Goal: Find specific page/section: Find specific page/section

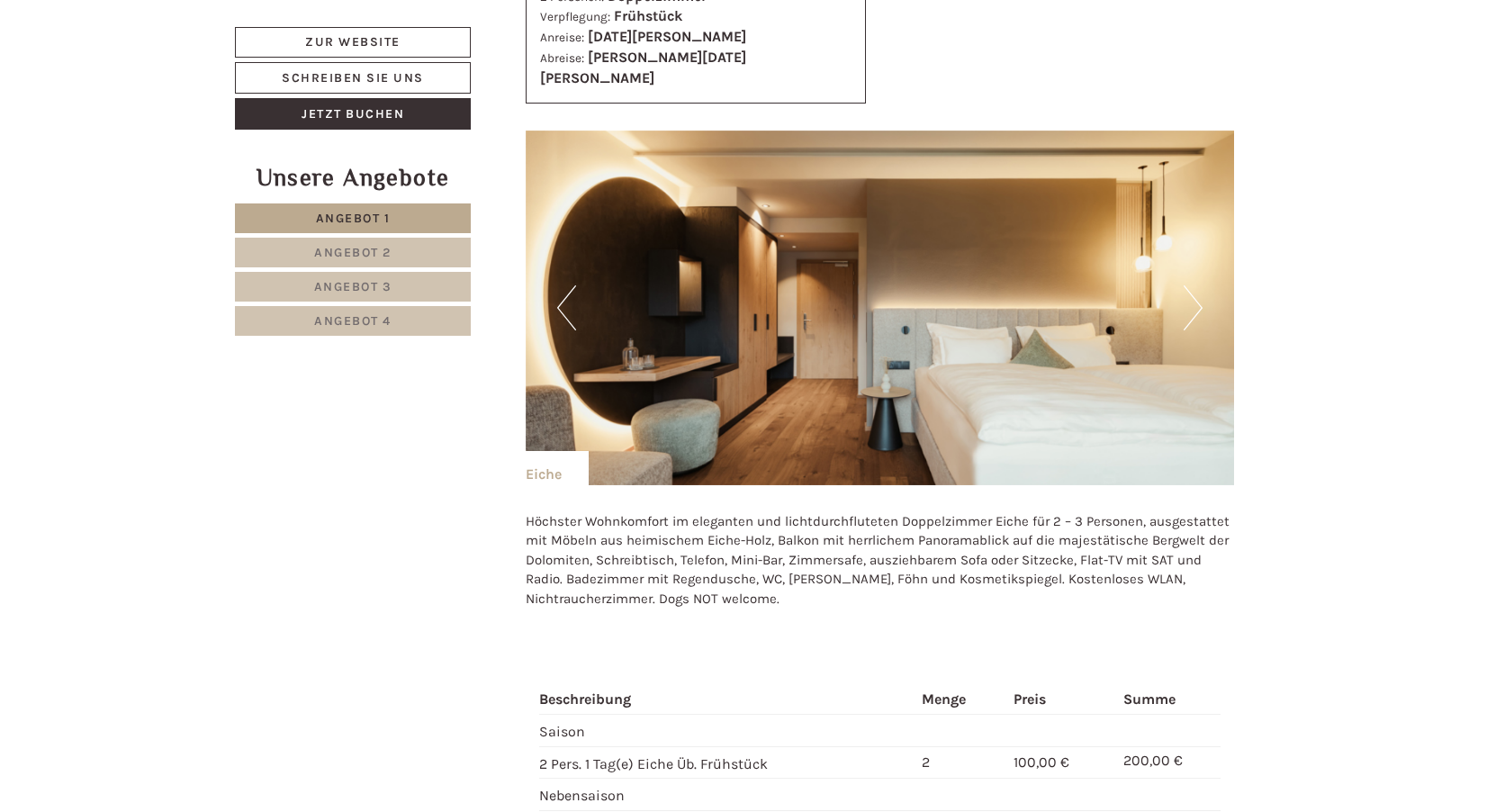
scroll to position [3690, 0]
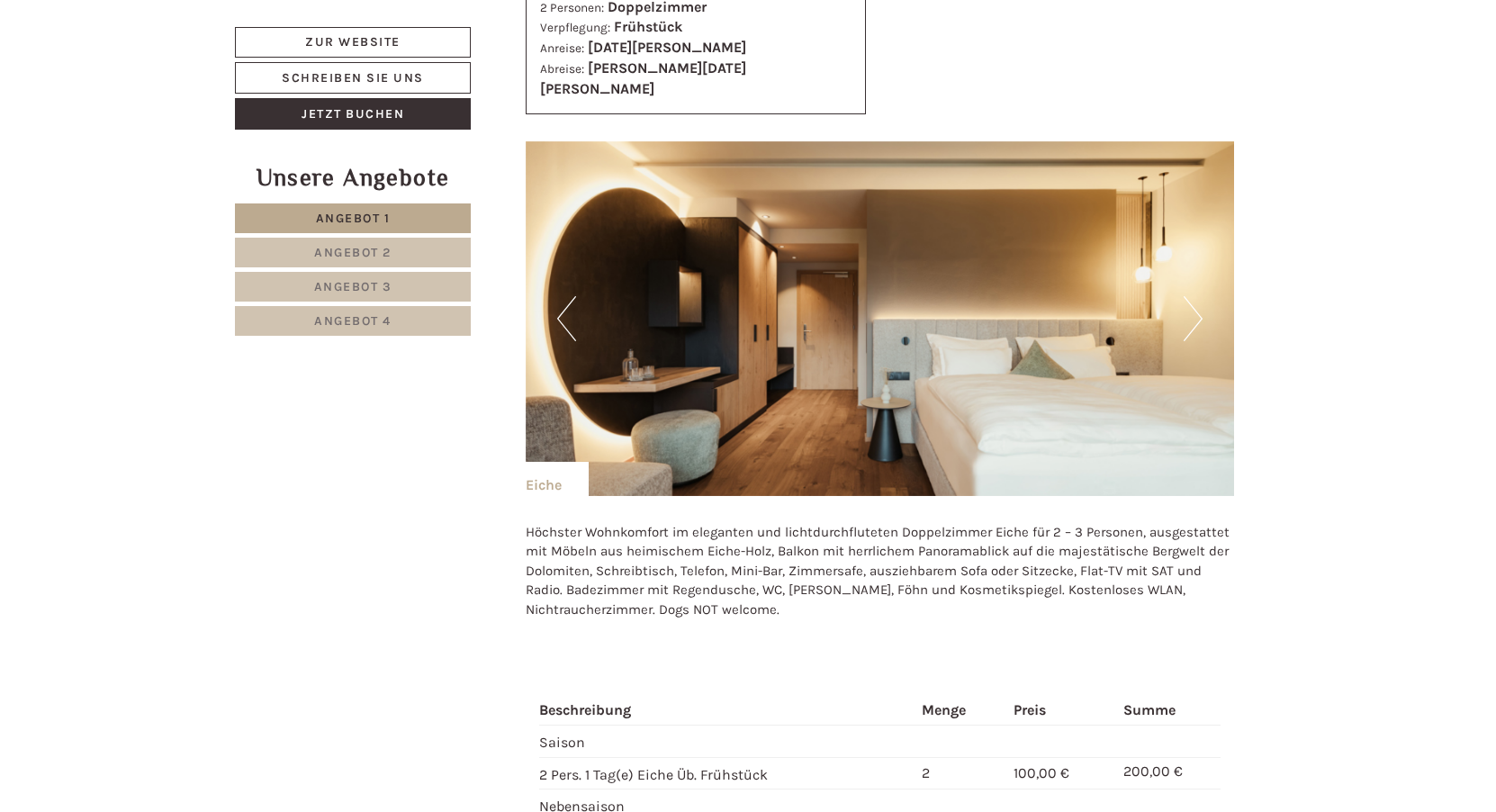
click at [1199, 296] on button "Next" at bounding box center [1193, 318] width 19 height 45
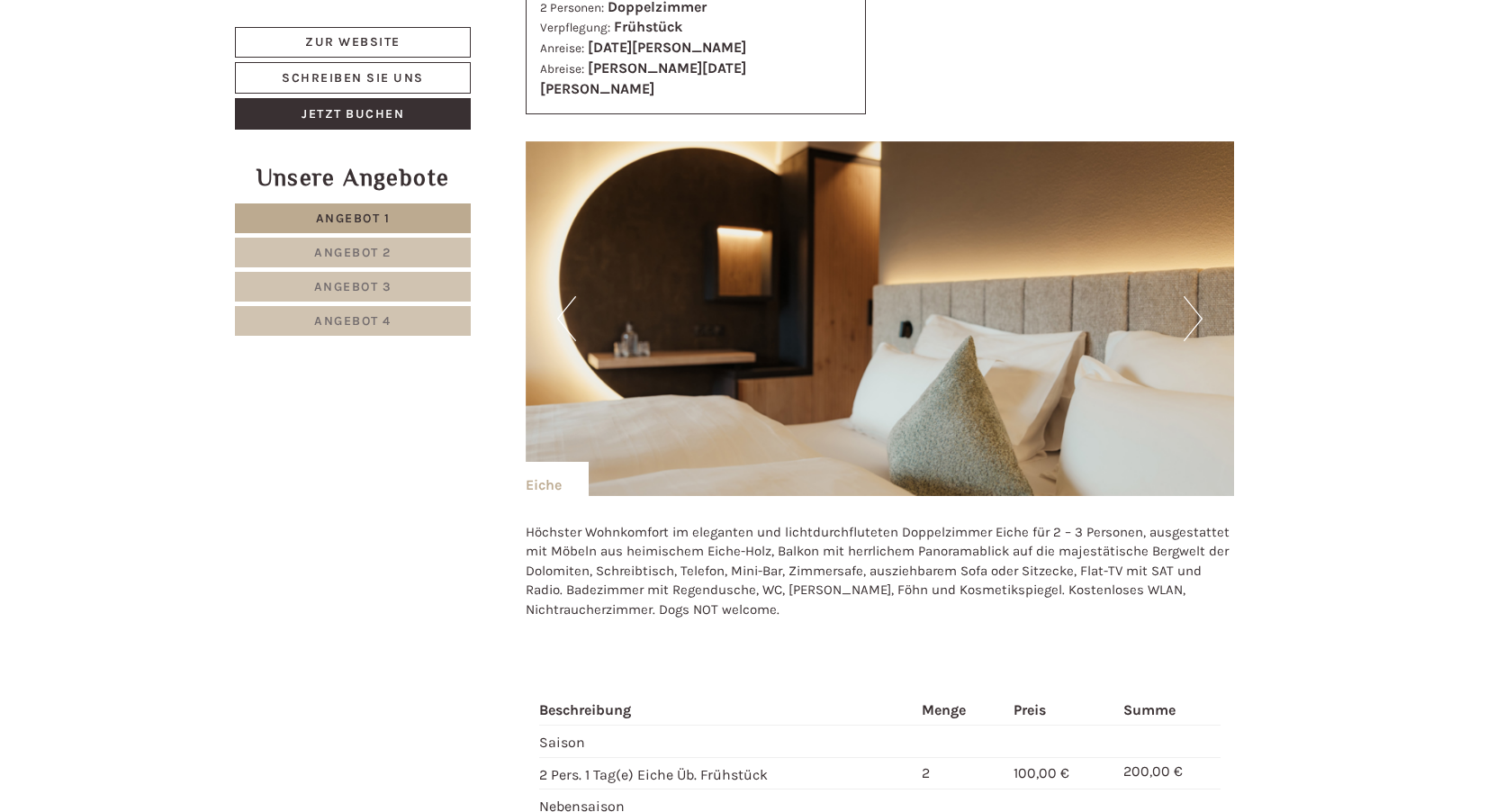
click at [1199, 296] on button "Next" at bounding box center [1193, 318] width 19 height 45
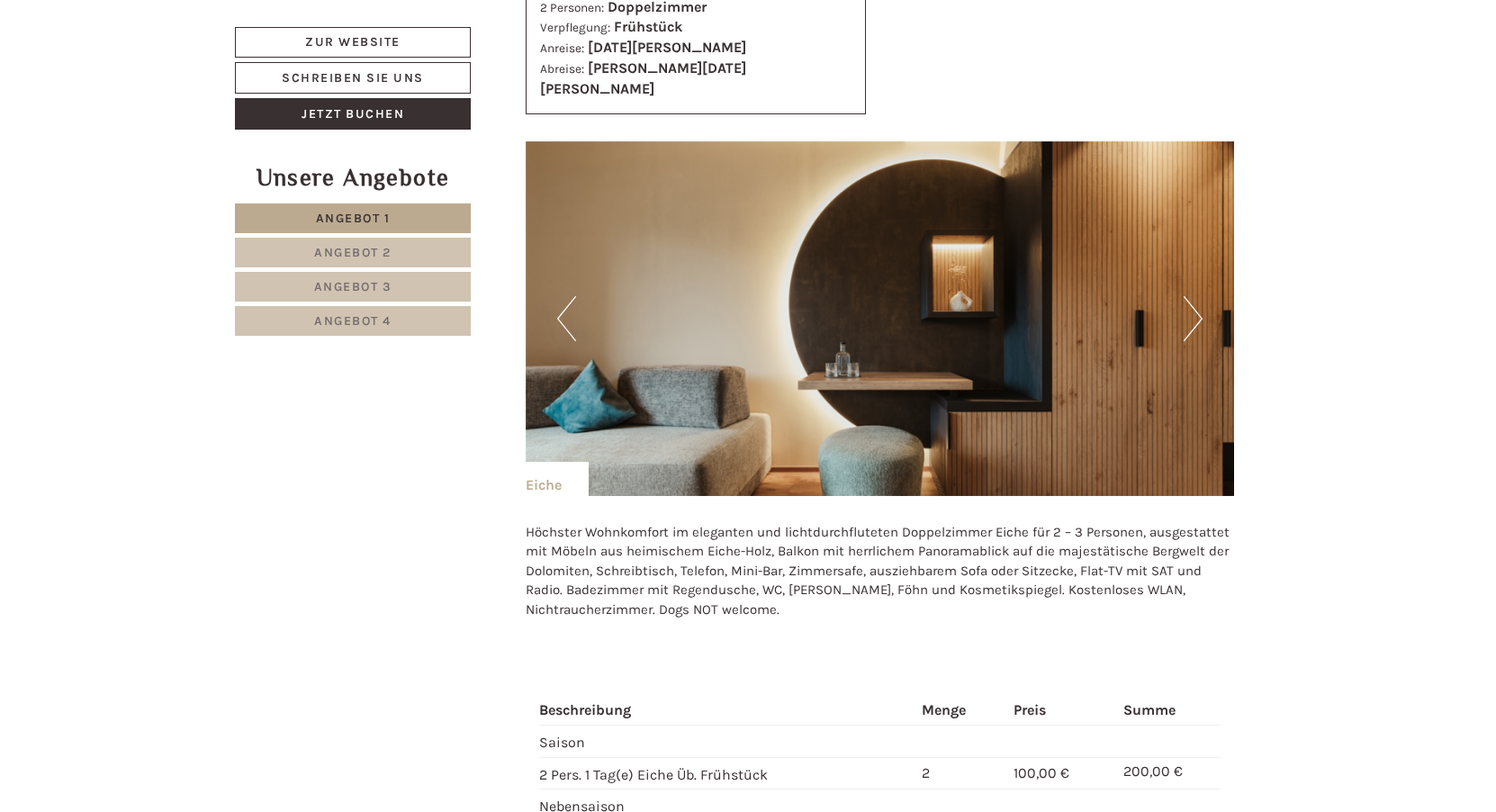
click at [1199, 296] on button "Next" at bounding box center [1193, 318] width 19 height 45
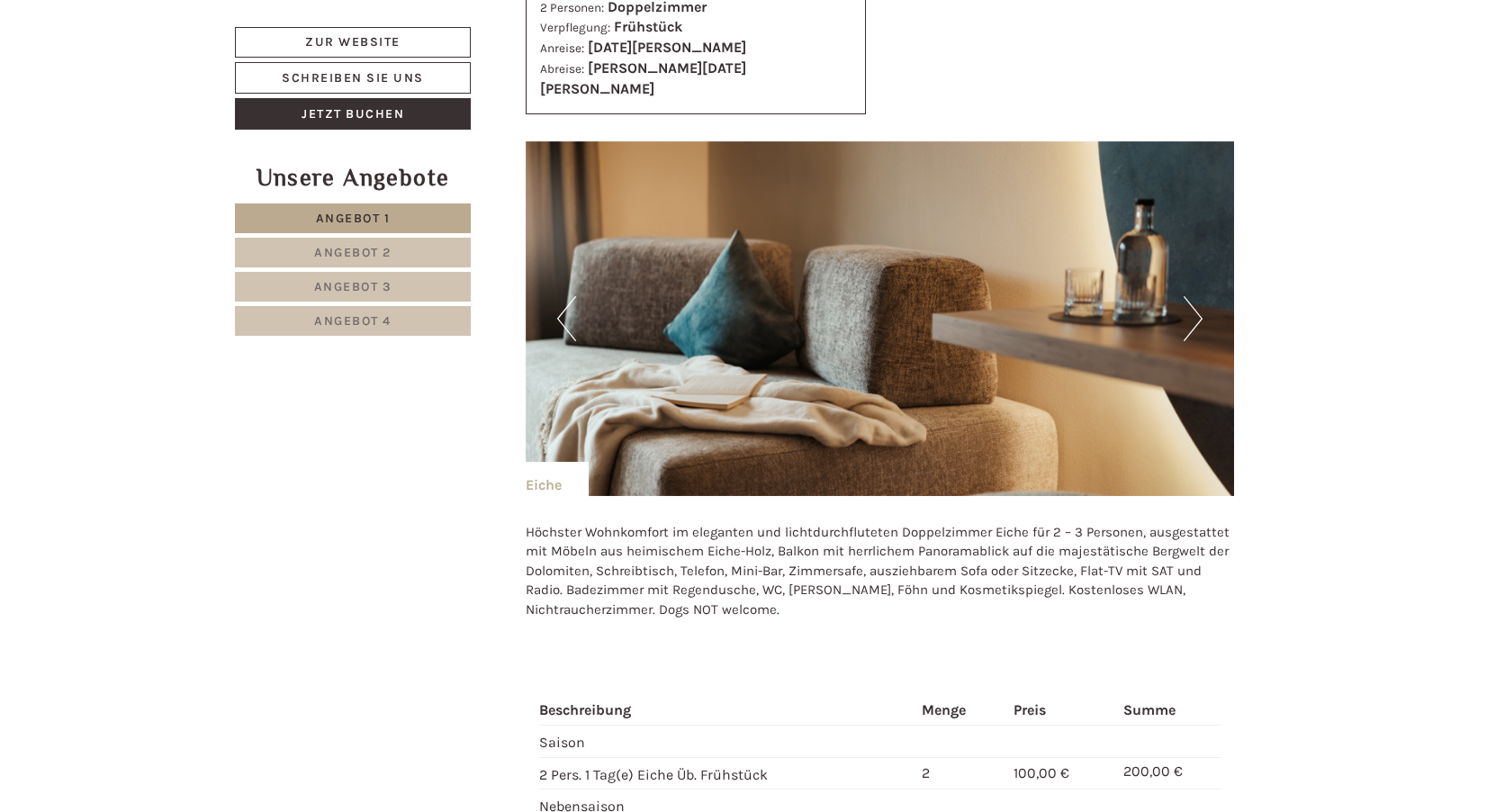
click at [1199, 296] on button "Next" at bounding box center [1193, 318] width 19 height 45
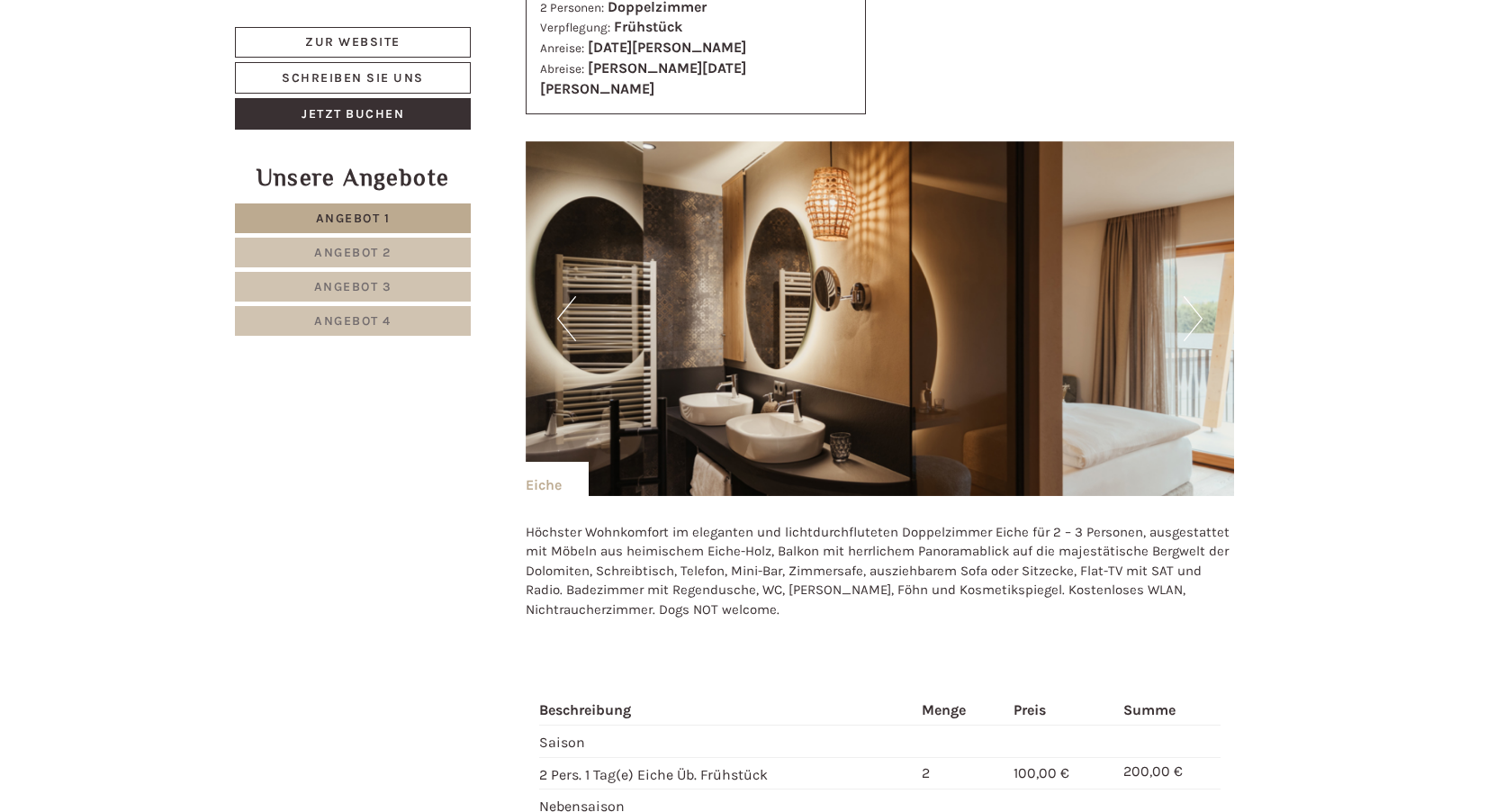
click at [1199, 296] on button "Next" at bounding box center [1193, 318] width 19 height 45
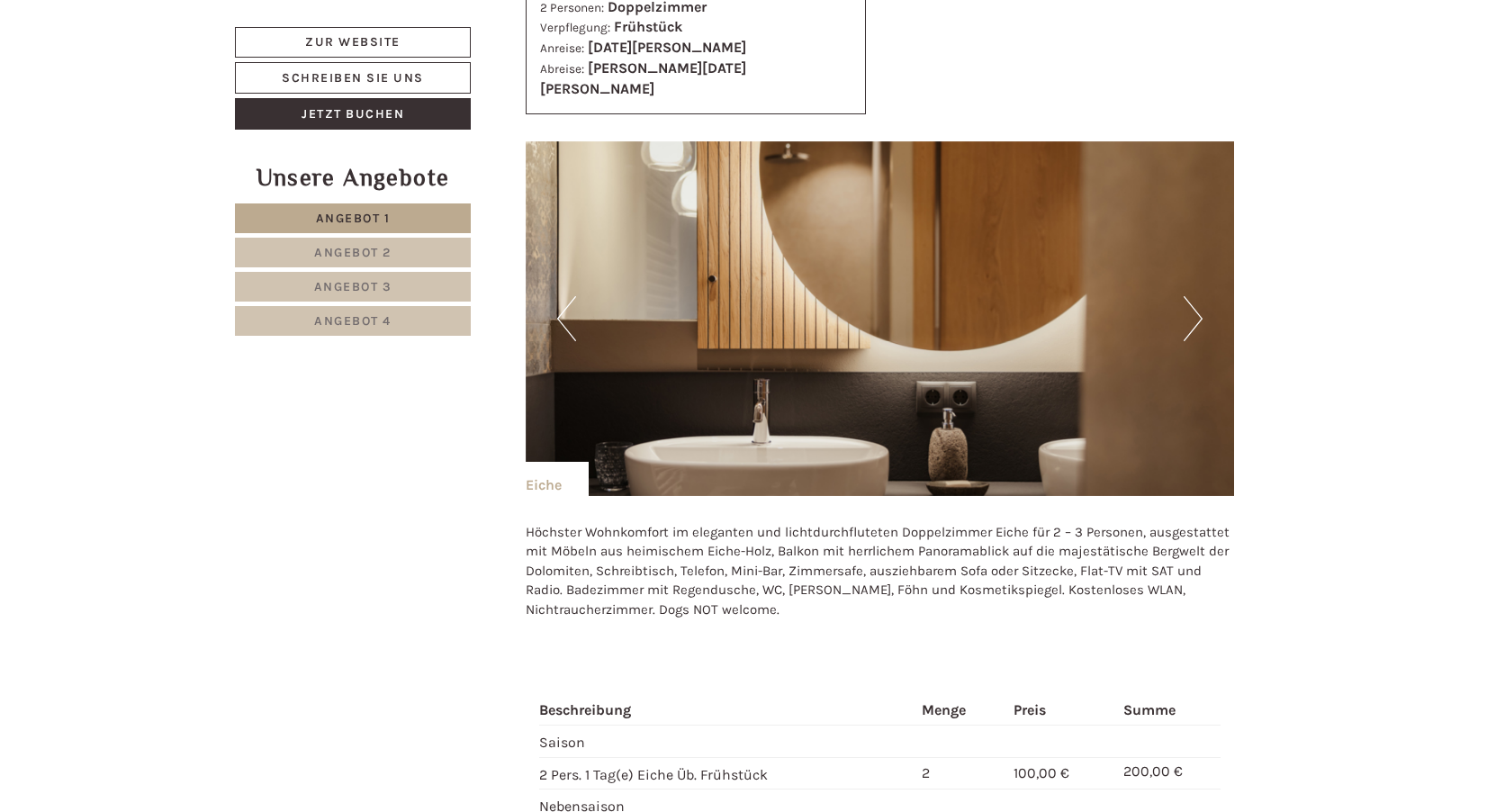
click at [1199, 296] on button "Next" at bounding box center [1193, 318] width 19 height 45
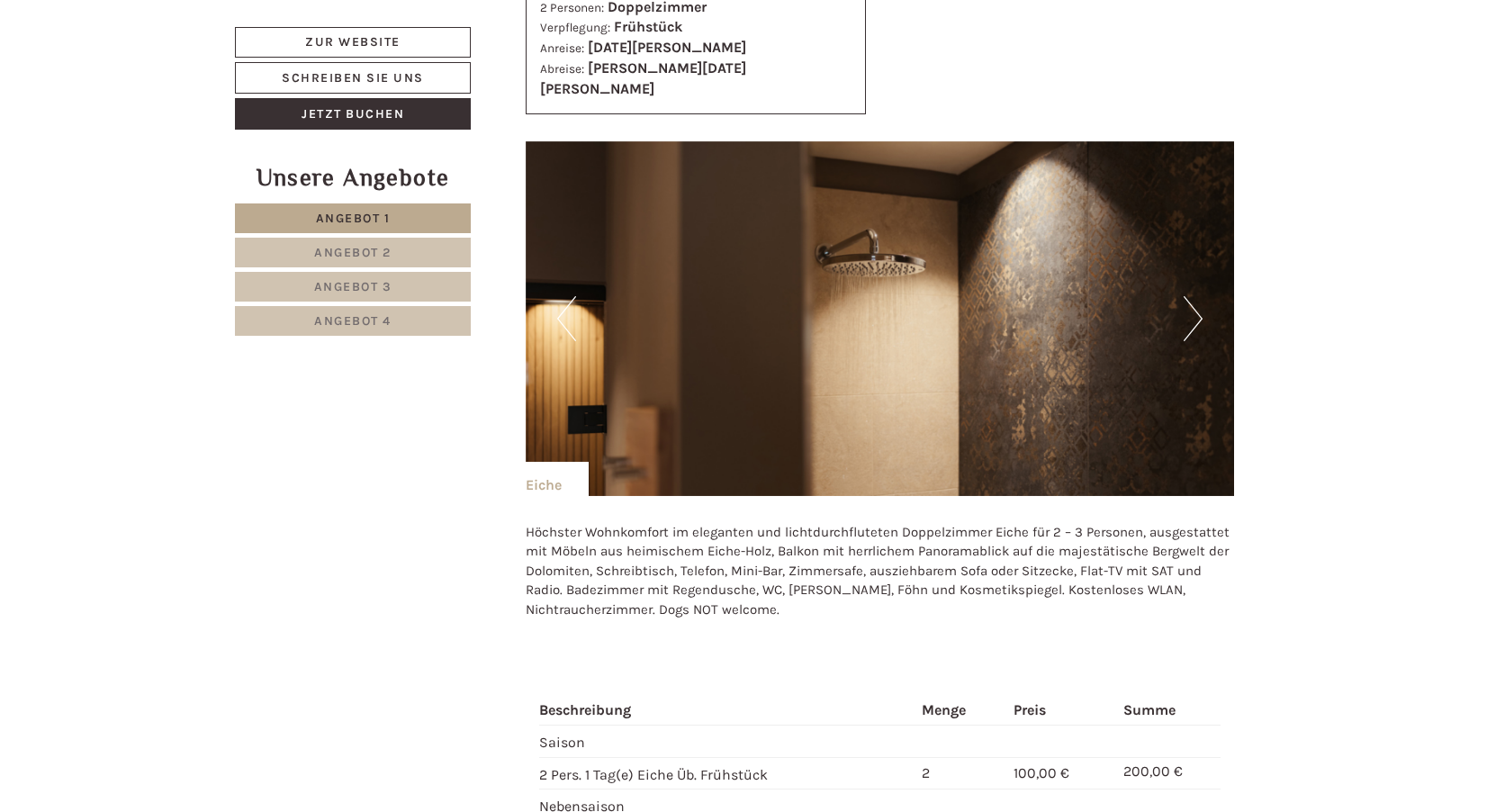
click at [1199, 296] on button "Next" at bounding box center [1193, 318] width 19 height 45
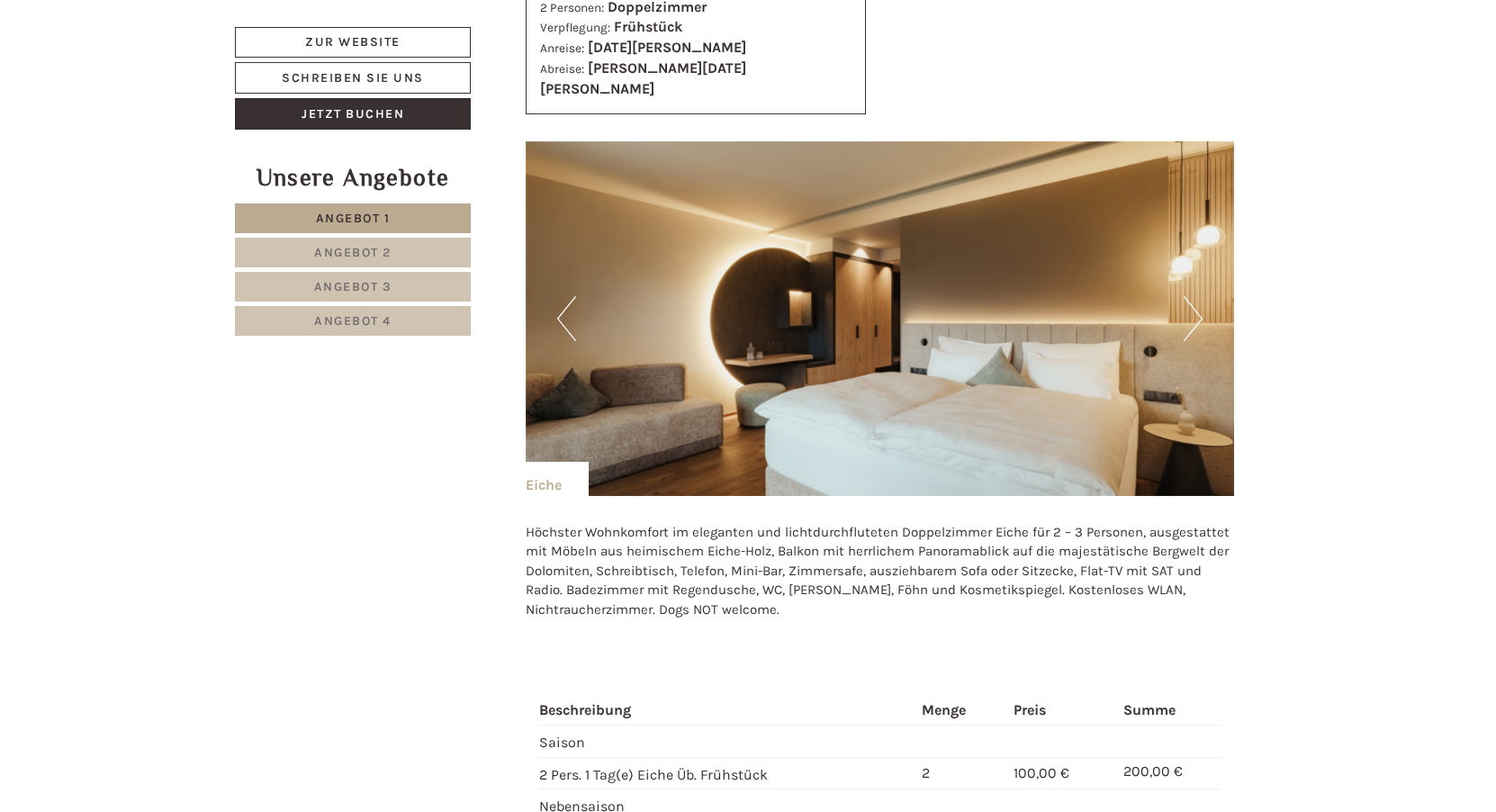
click at [1199, 296] on button "Next" at bounding box center [1193, 318] width 19 height 45
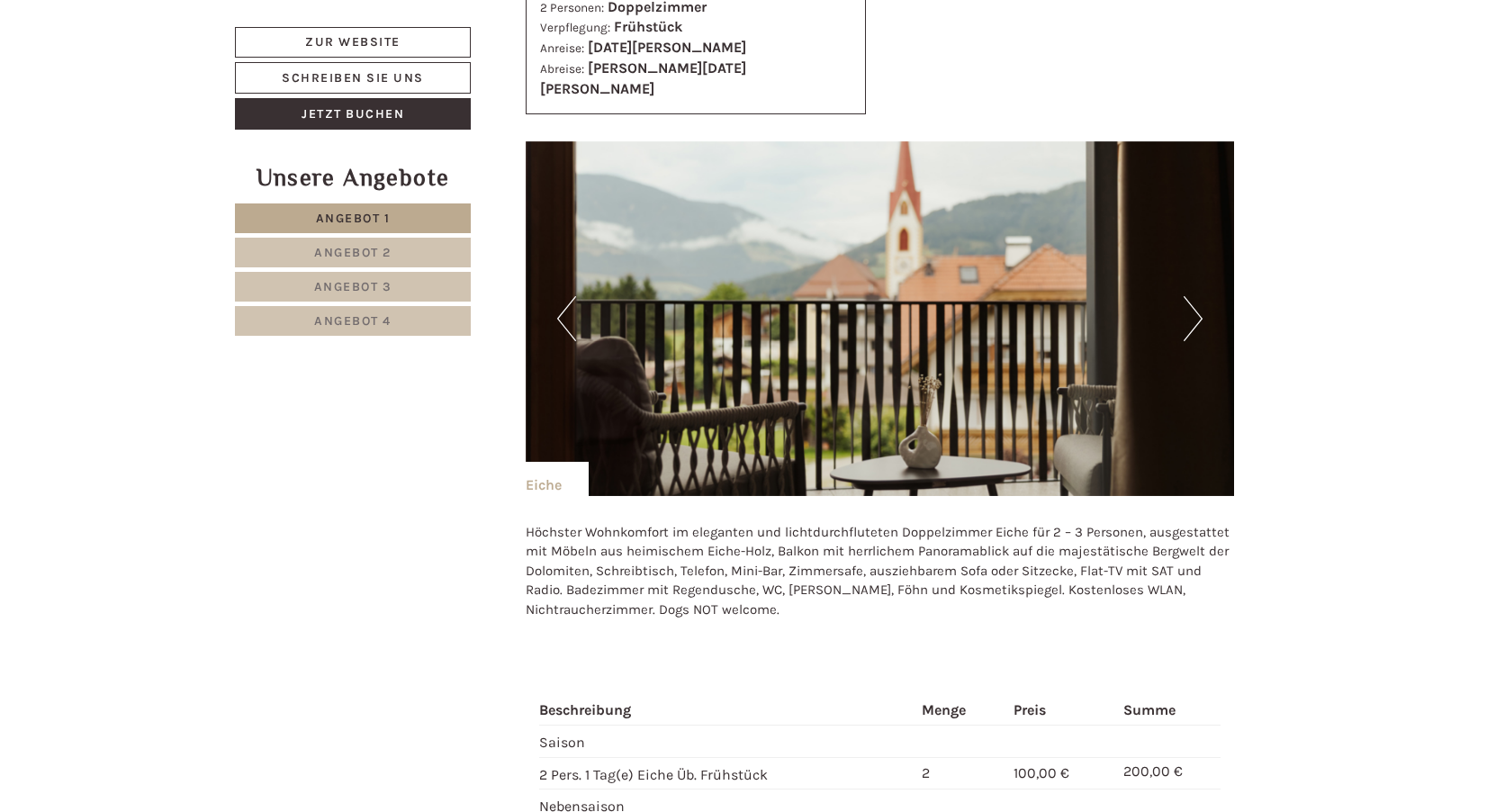
click at [1199, 296] on button "Next" at bounding box center [1193, 318] width 19 height 45
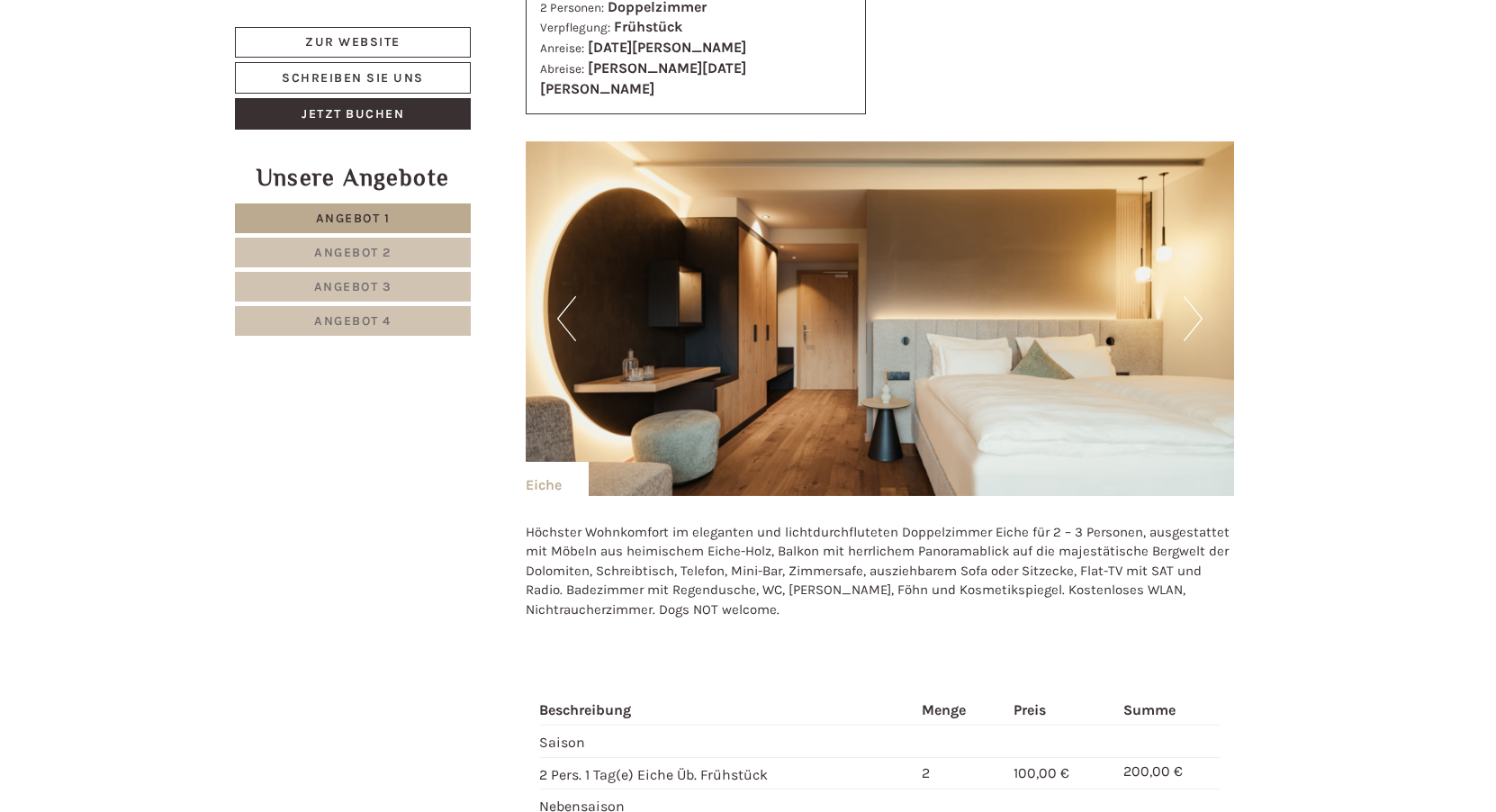
click at [1199, 296] on button "Next" at bounding box center [1193, 318] width 19 height 45
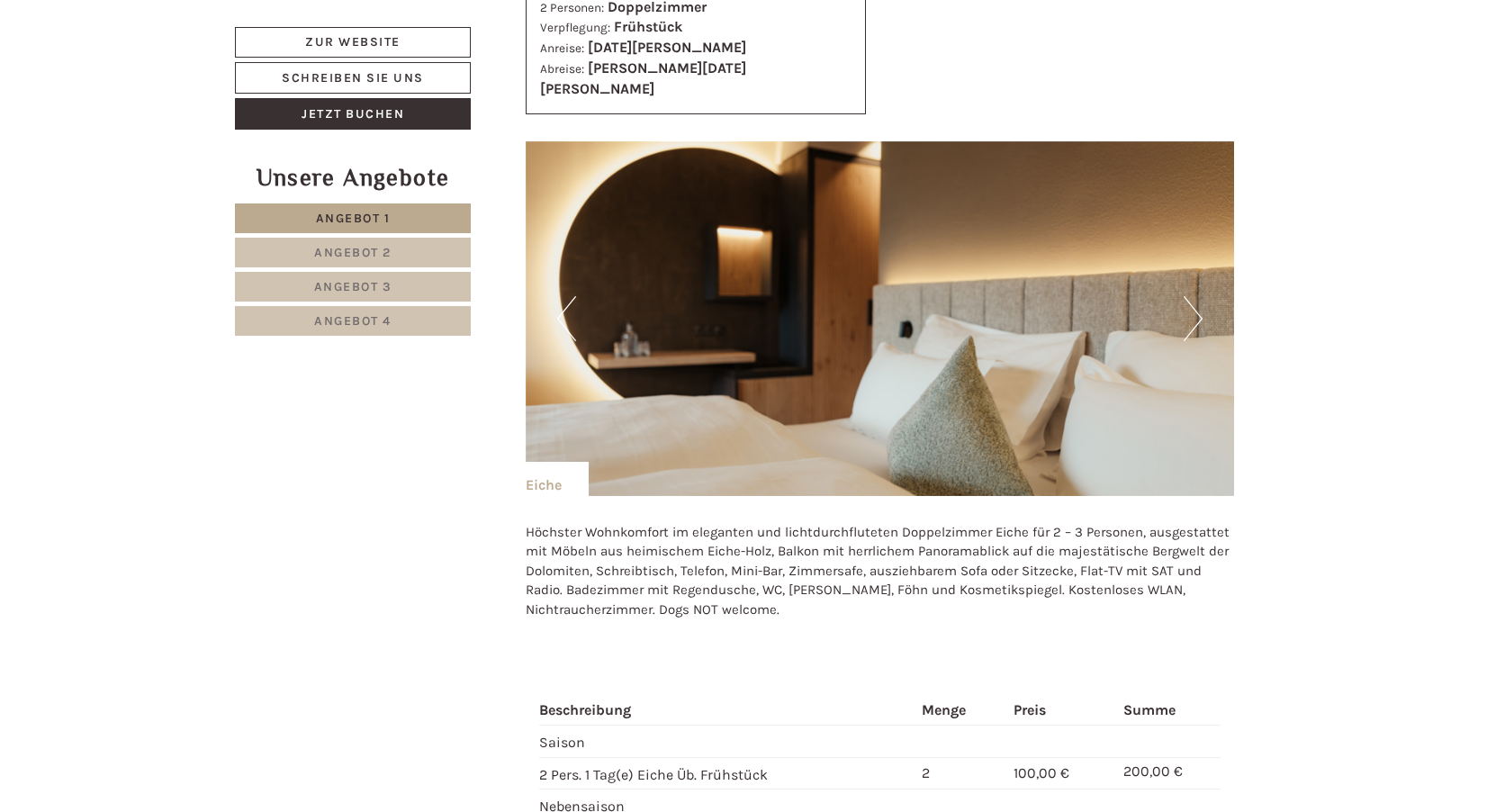
click at [1199, 296] on button "Next" at bounding box center [1193, 318] width 19 height 45
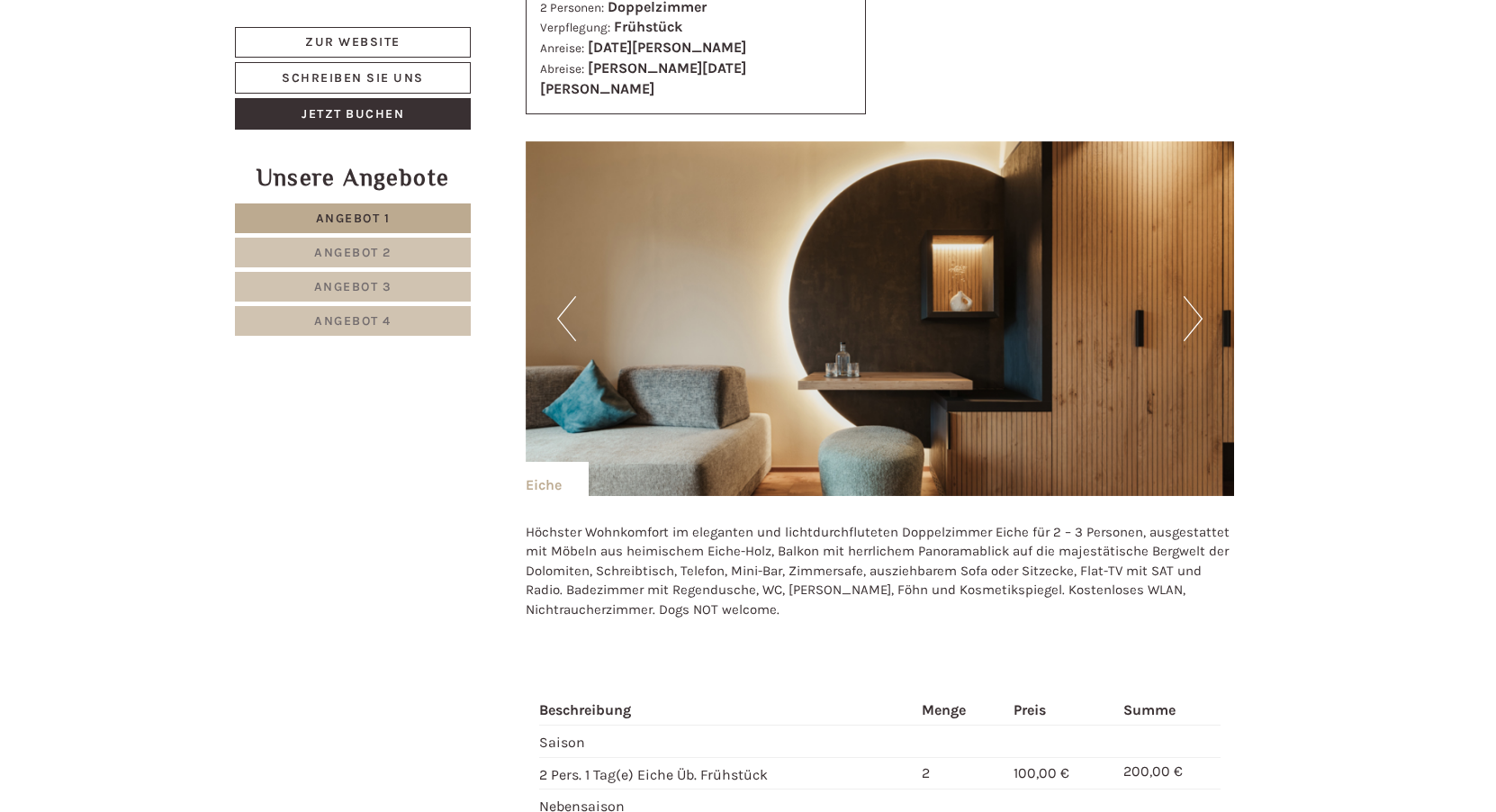
click at [1199, 296] on button "Next" at bounding box center [1193, 318] width 19 height 45
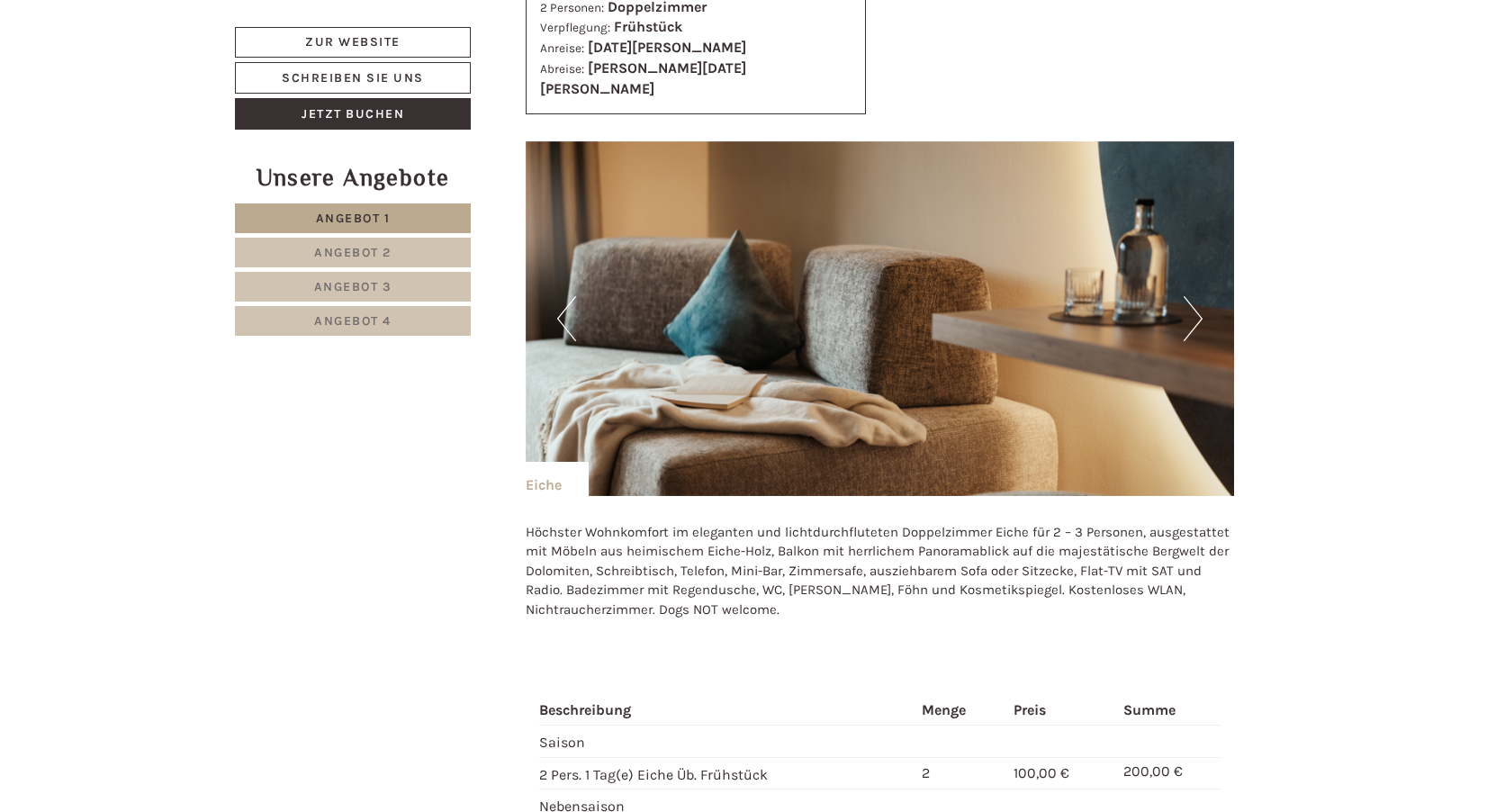
click at [1199, 296] on button "Next" at bounding box center [1193, 318] width 19 height 45
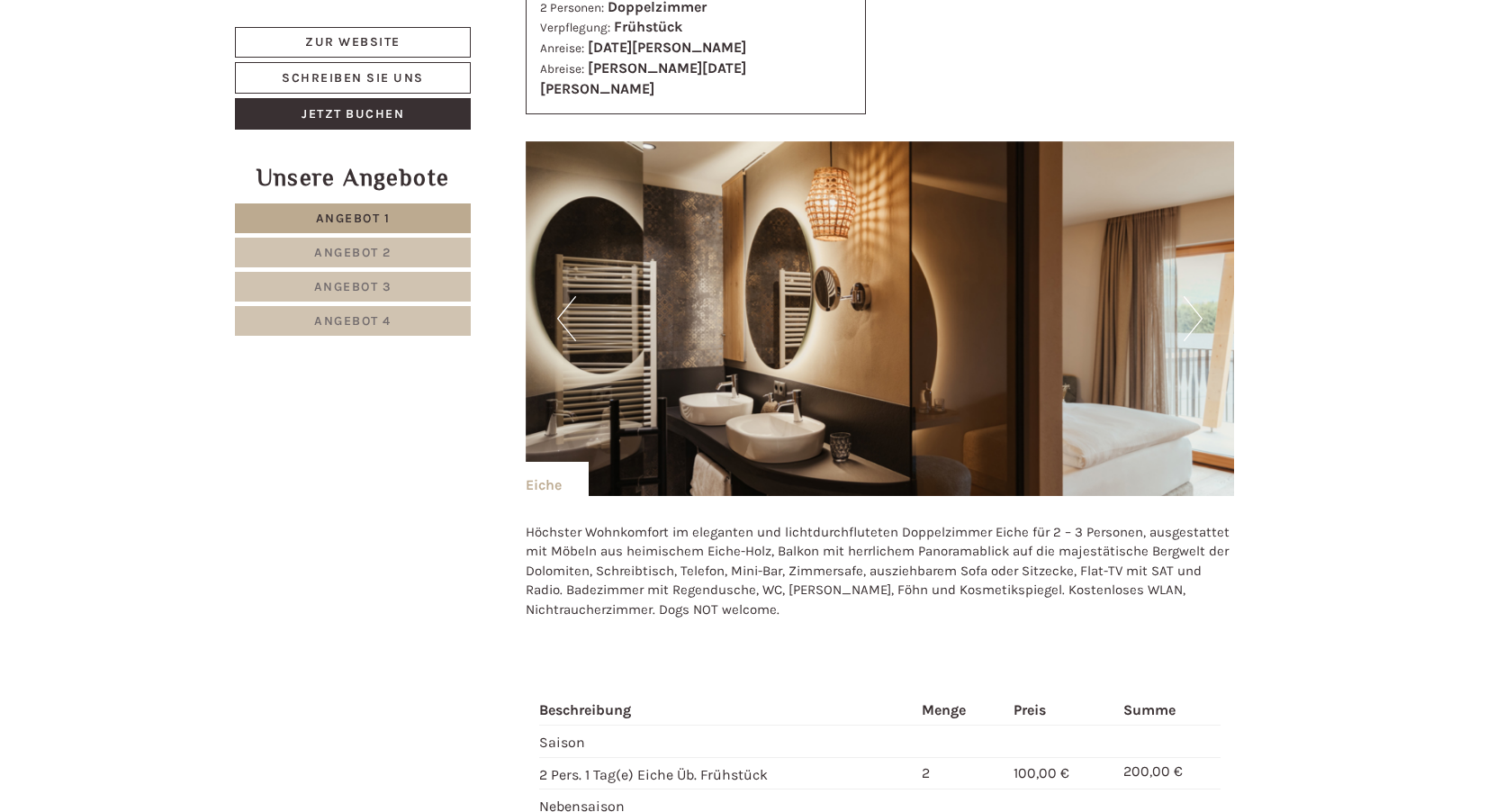
click at [1199, 296] on button "Next" at bounding box center [1193, 318] width 19 height 45
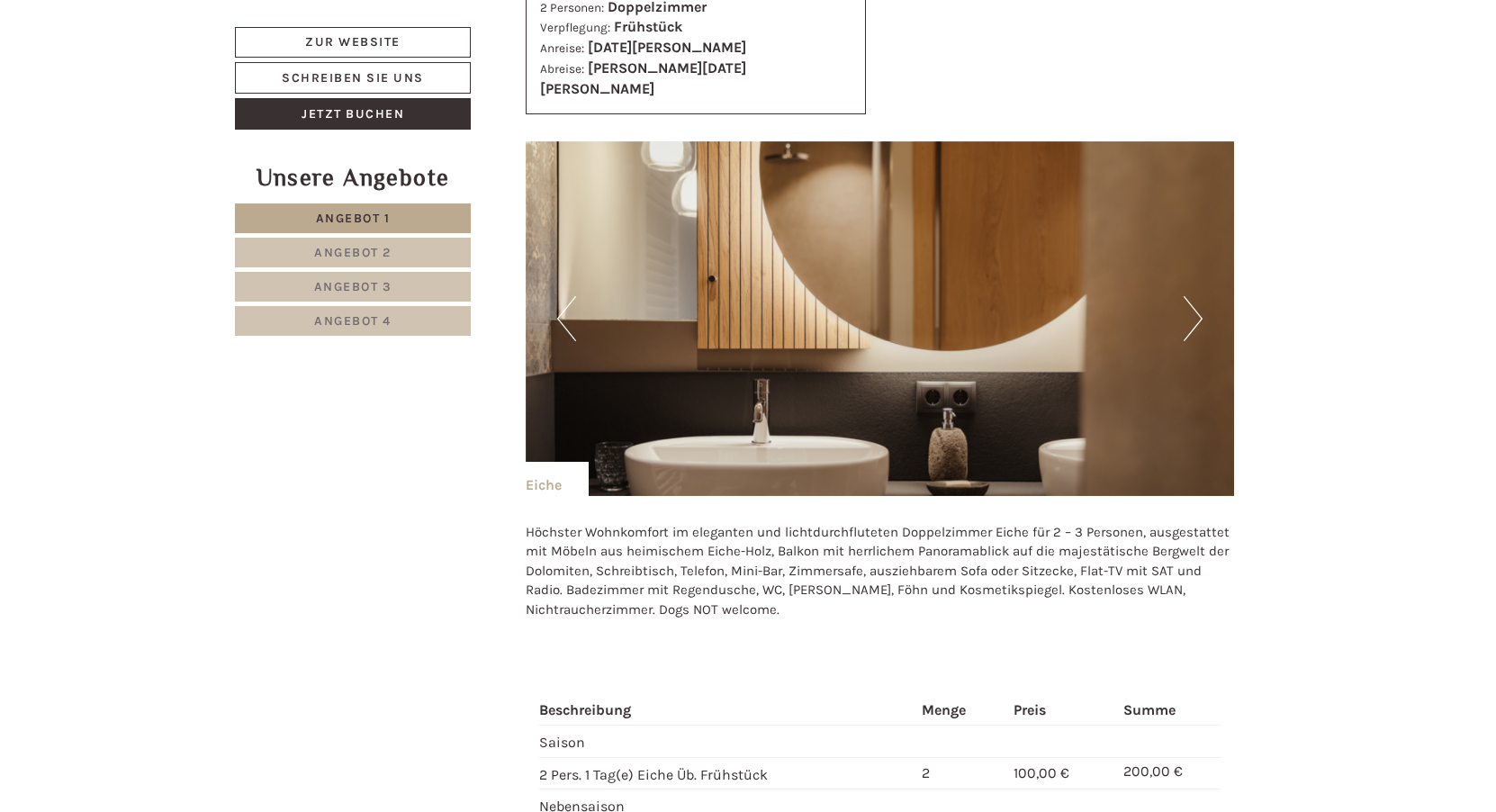
click at [365, 321] on span "Angebot 4" at bounding box center [352, 320] width 77 height 15
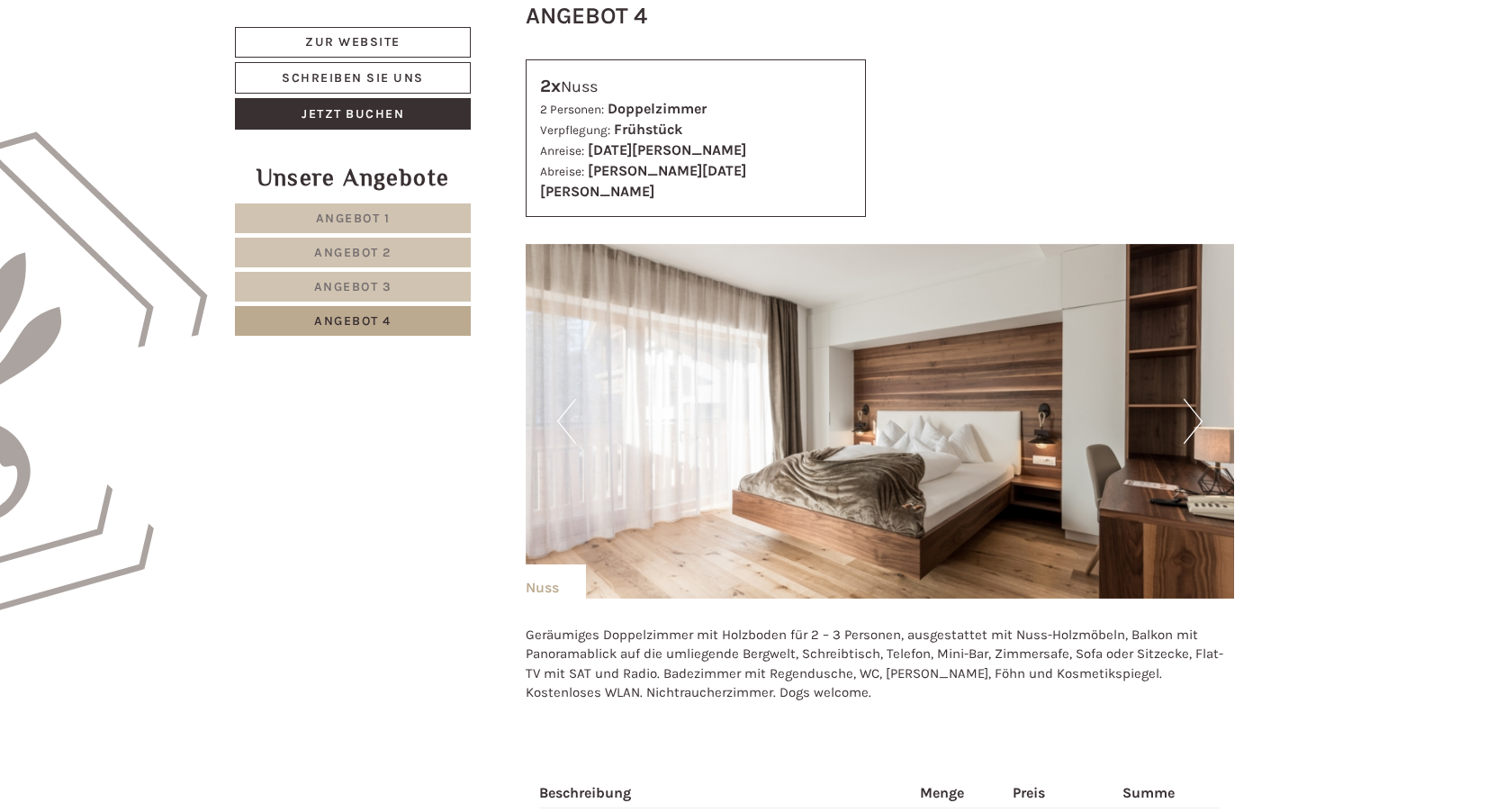
scroll to position [973, 0]
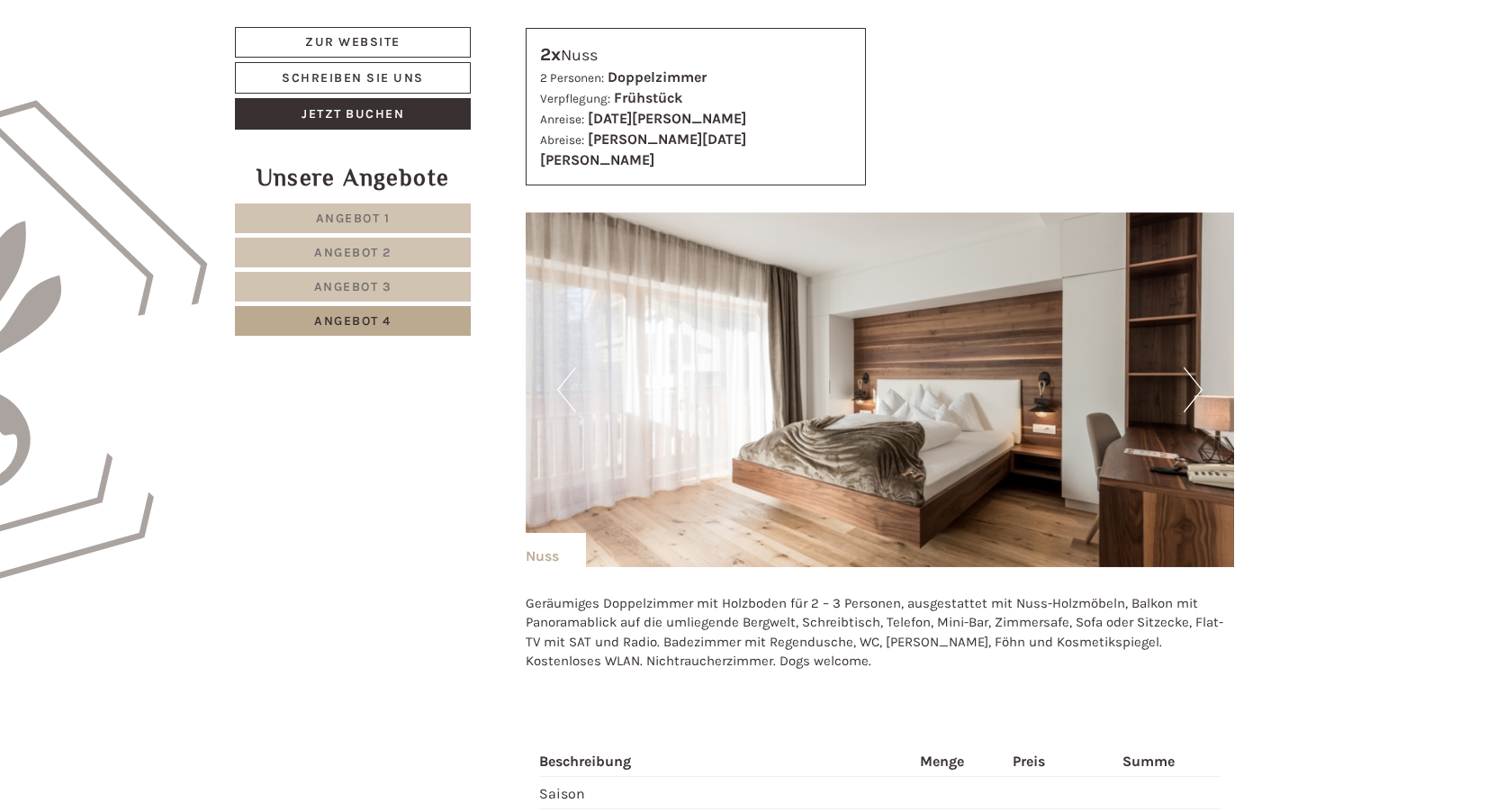
click at [1196, 370] on button "Next" at bounding box center [1193, 390] width 19 height 45
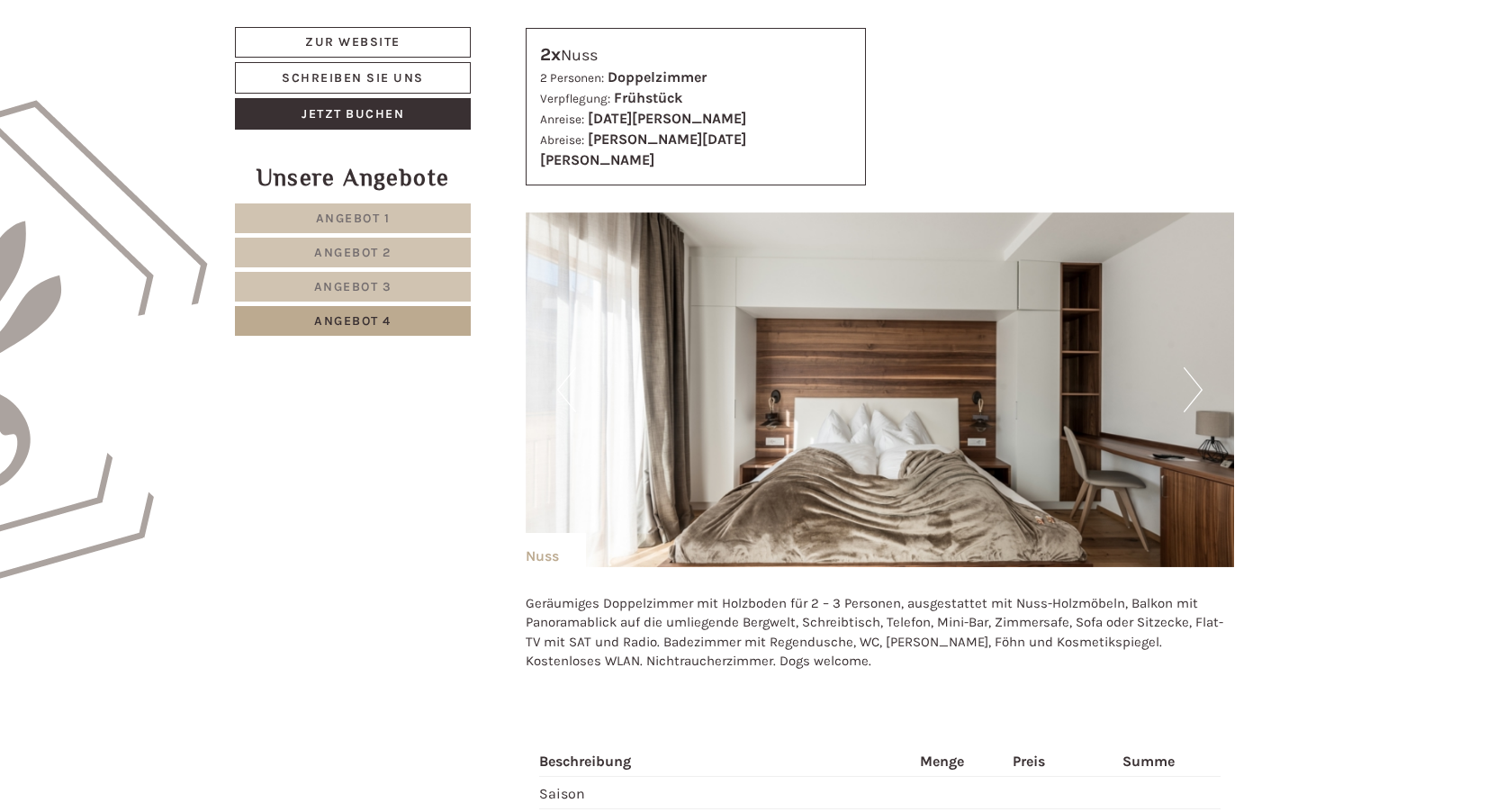
click at [1196, 370] on button "Next" at bounding box center [1193, 390] width 19 height 45
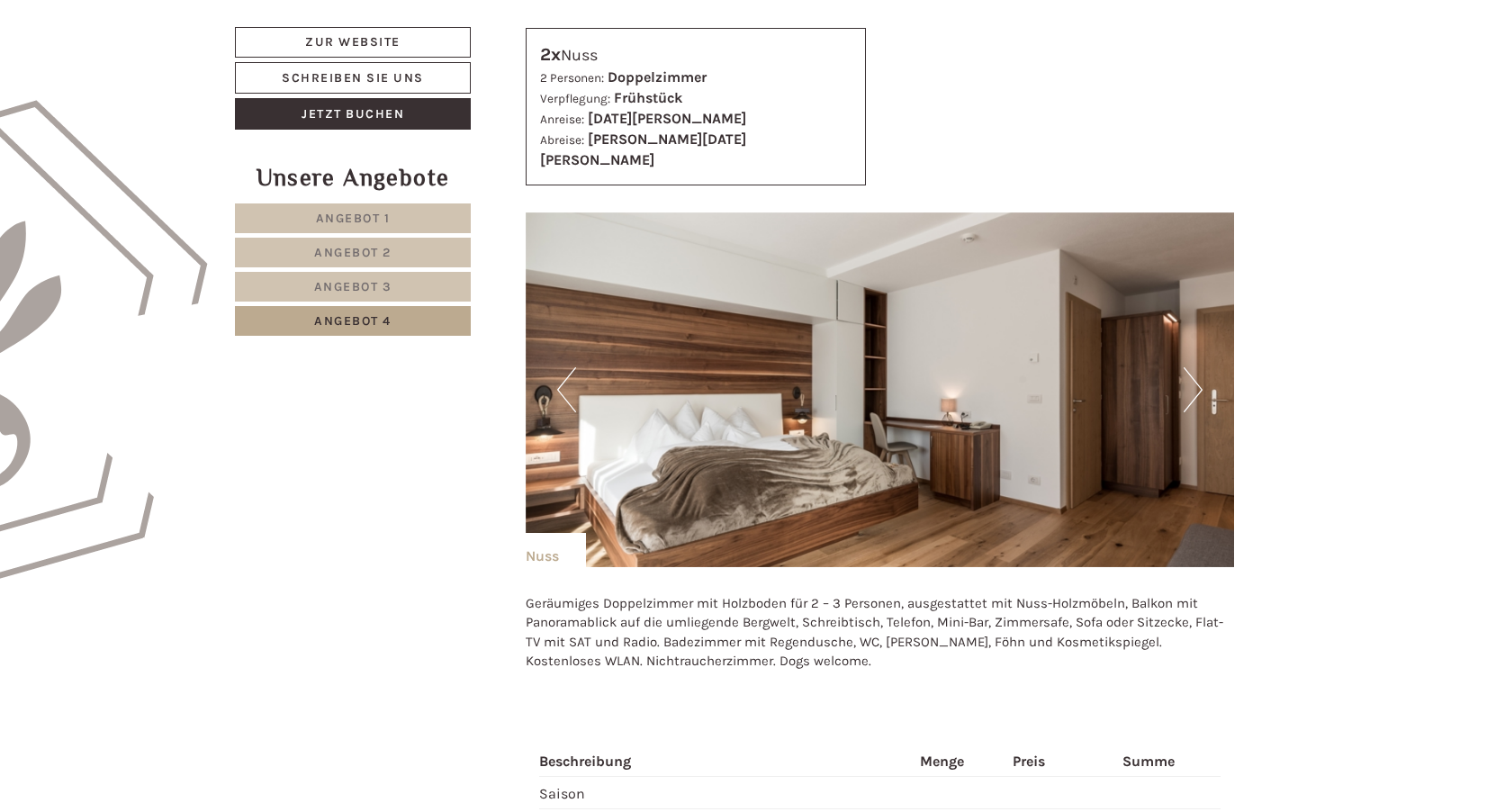
click at [1196, 370] on button "Next" at bounding box center [1193, 390] width 19 height 45
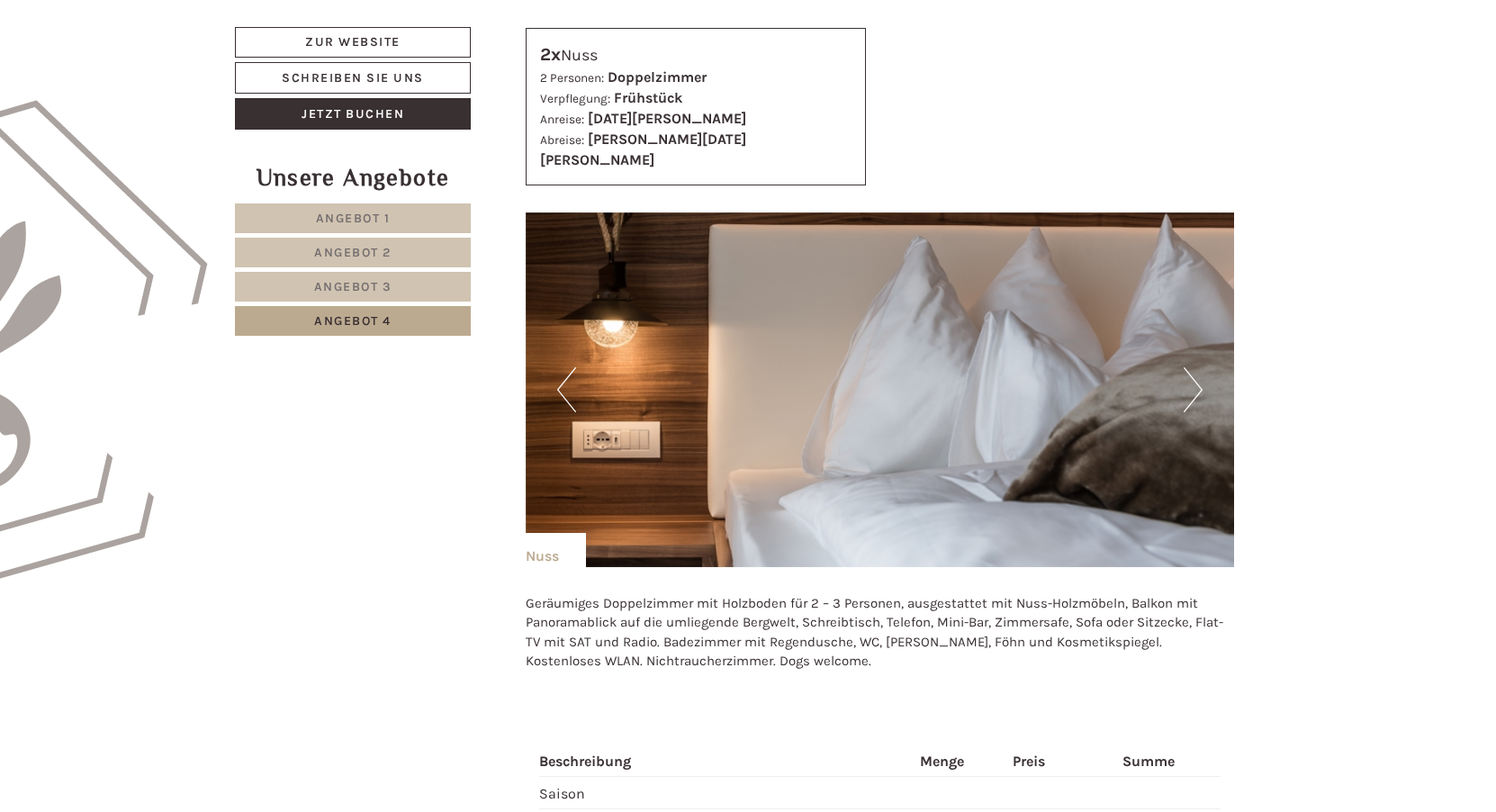
drag, startPoint x: 1196, startPoint y: 370, endPoint x: 1201, endPoint y: 358, distance: 13.0
click at [1196, 367] on button "Next" at bounding box center [1193, 390] width 19 height 45
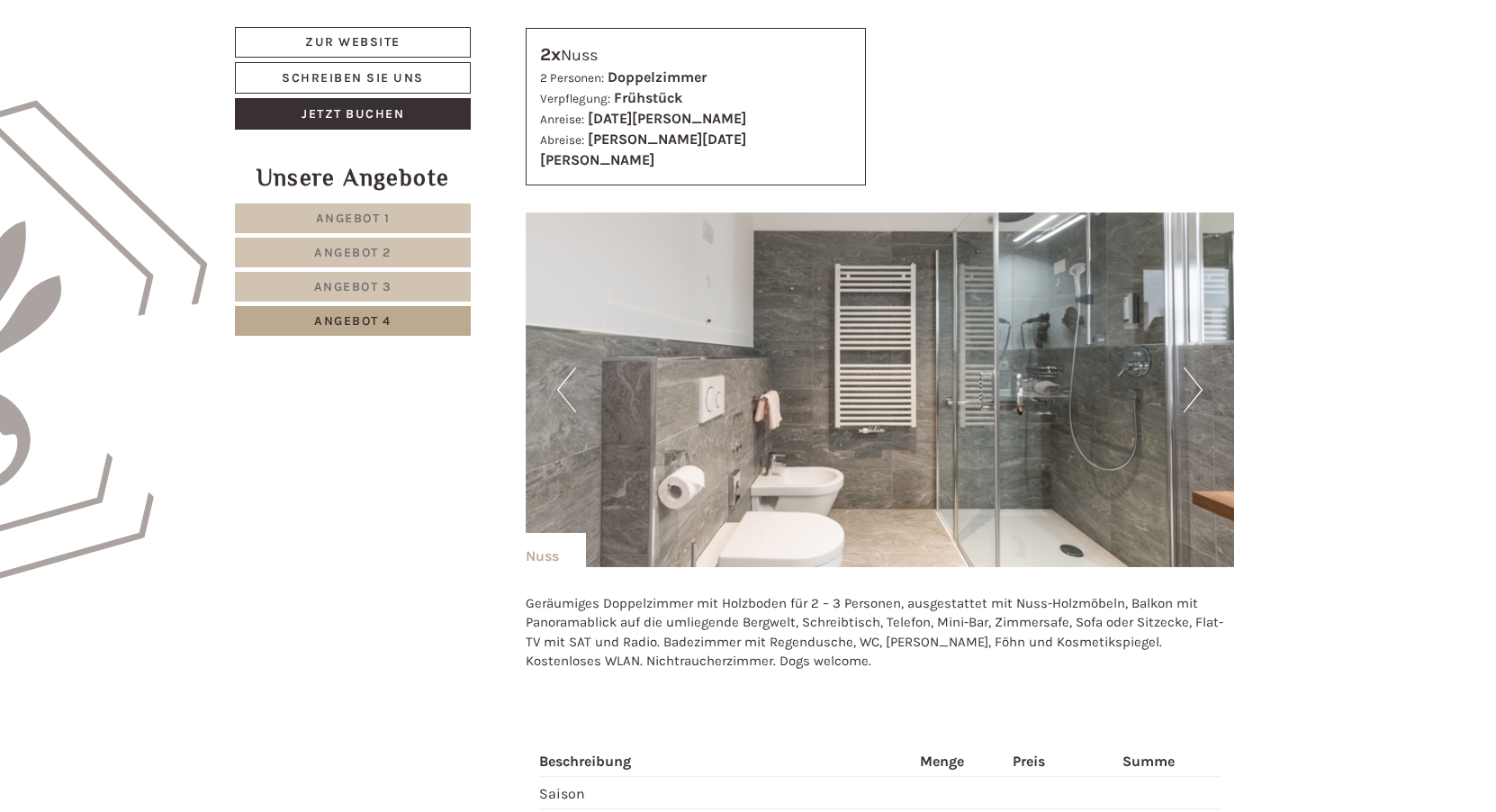
click at [1199, 377] on button "Next" at bounding box center [1193, 390] width 19 height 45
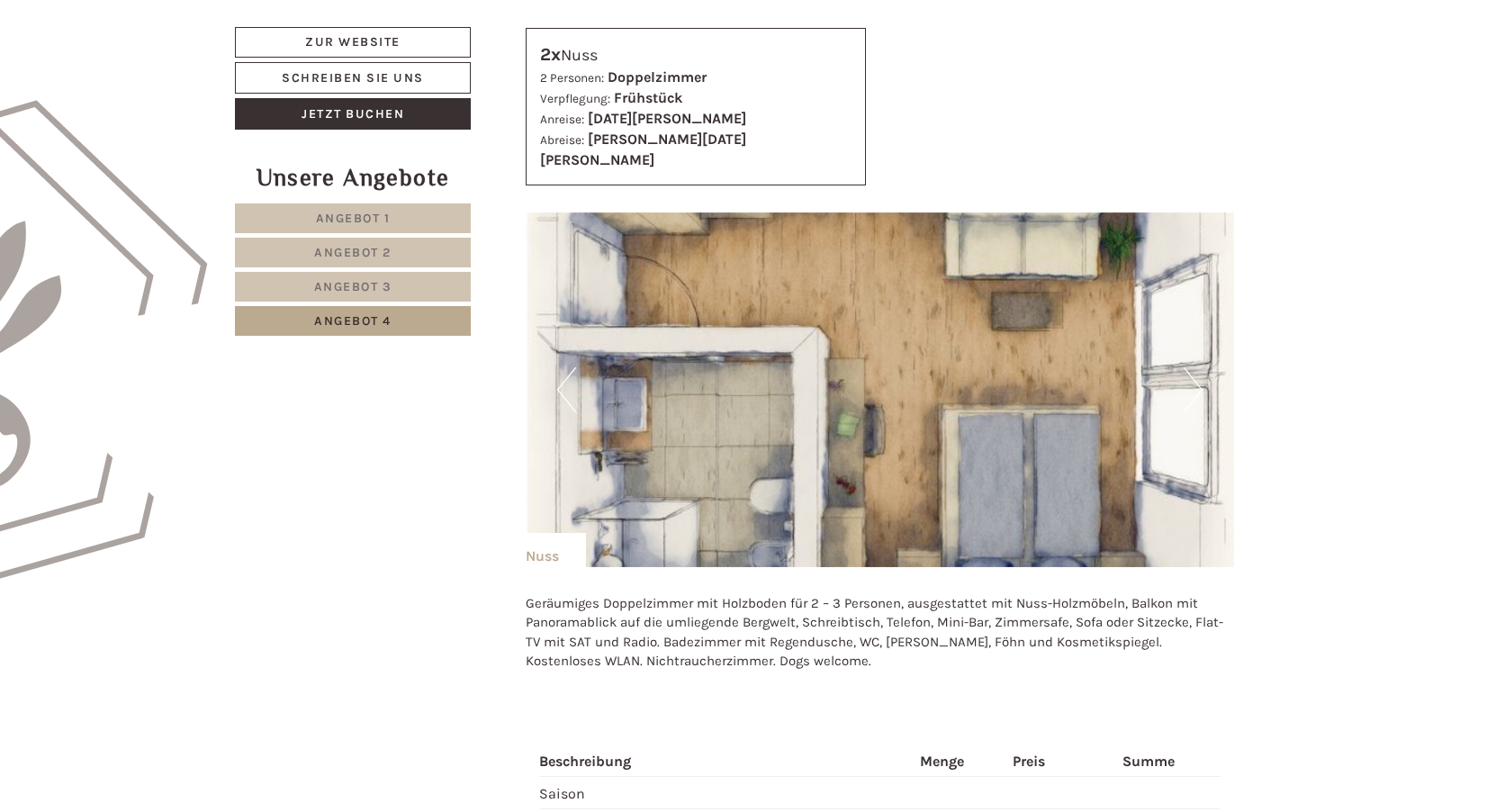
click at [1191, 367] on button "Next" at bounding box center [1193, 390] width 19 height 45
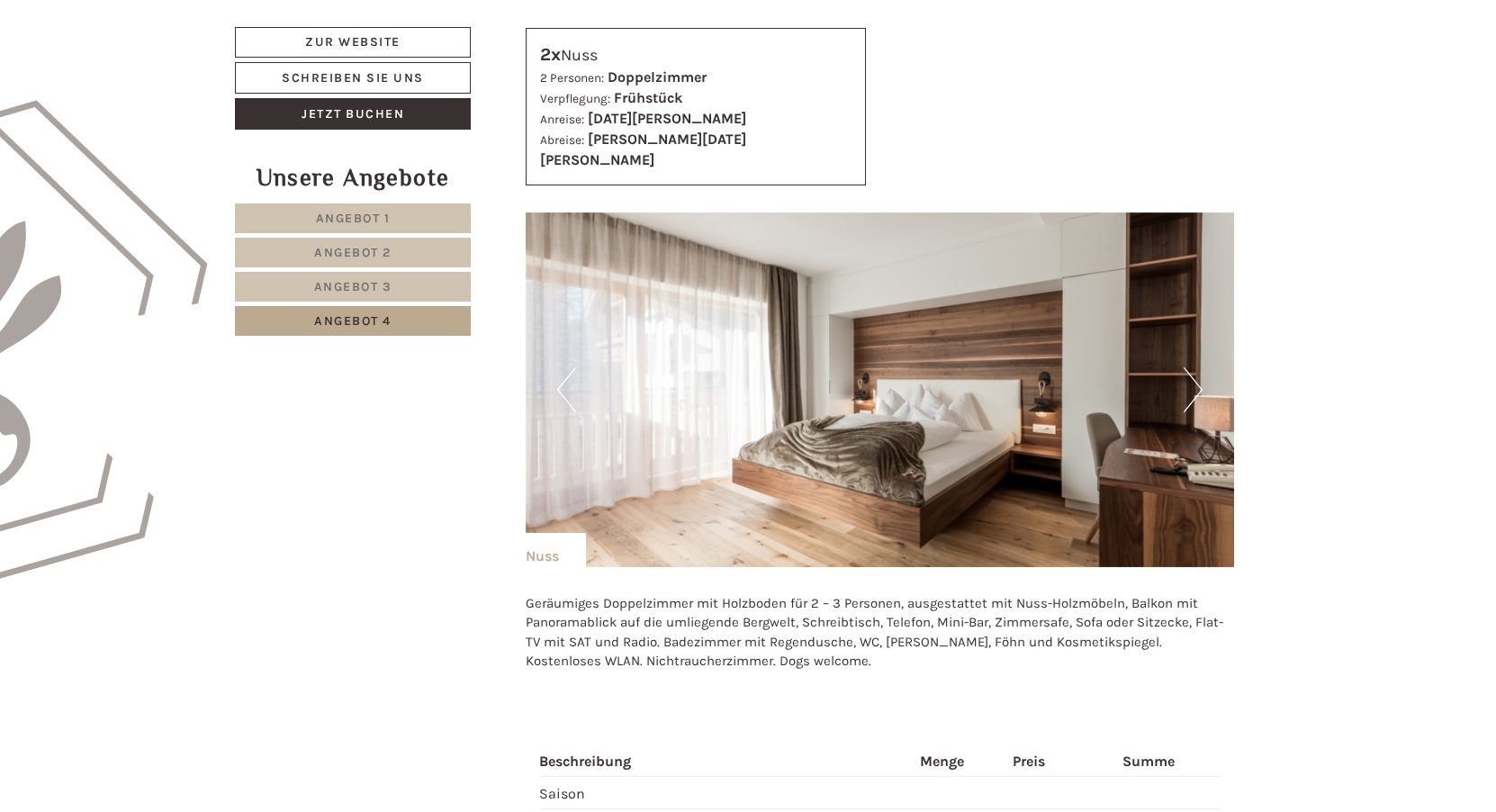
click at [1192, 367] on button "Next" at bounding box center [1193, 390] width 19 height 45
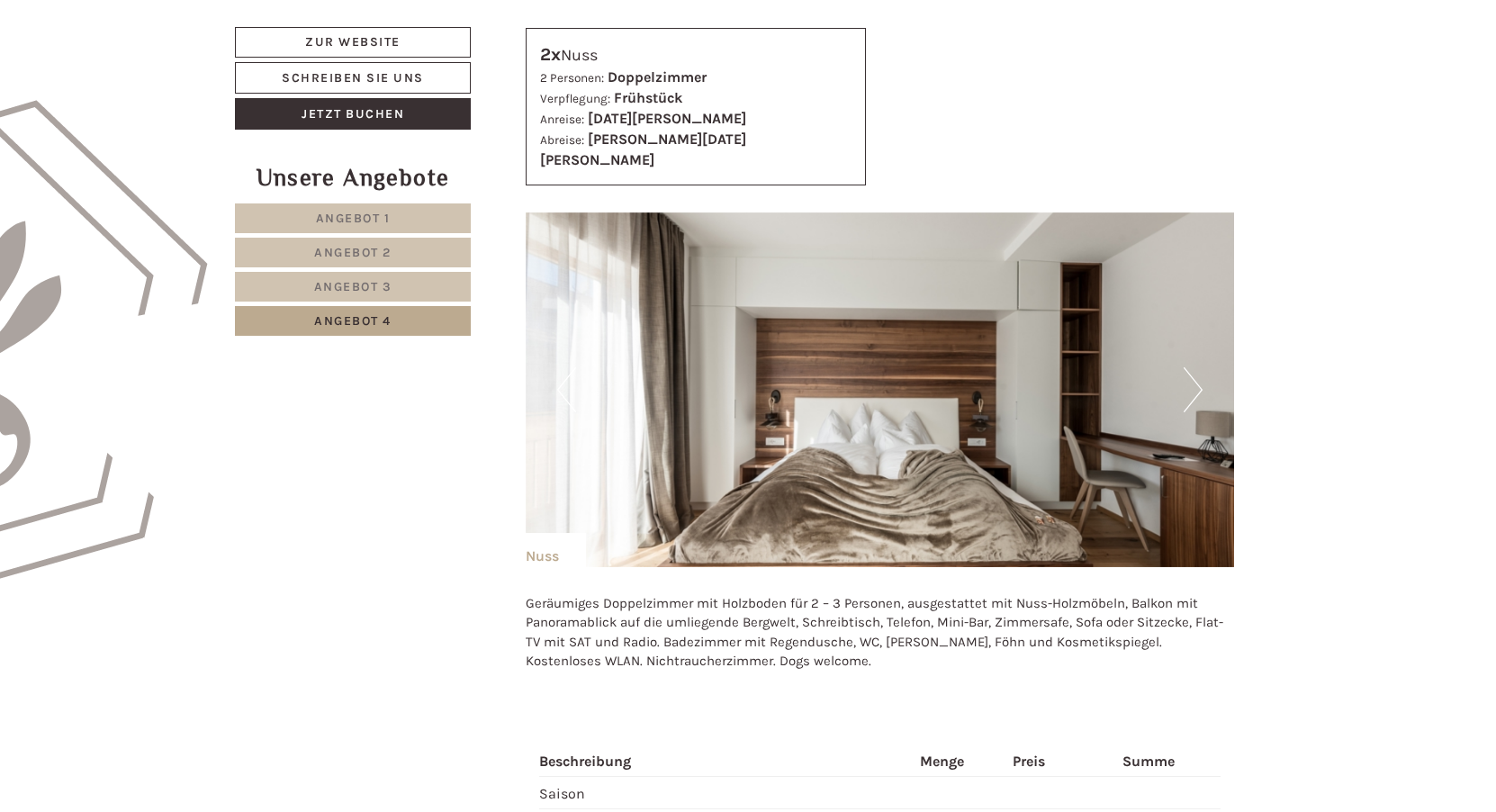
click at [1192, 367] on button "Next" at bounding box center [1193, 390] width 19 height 45
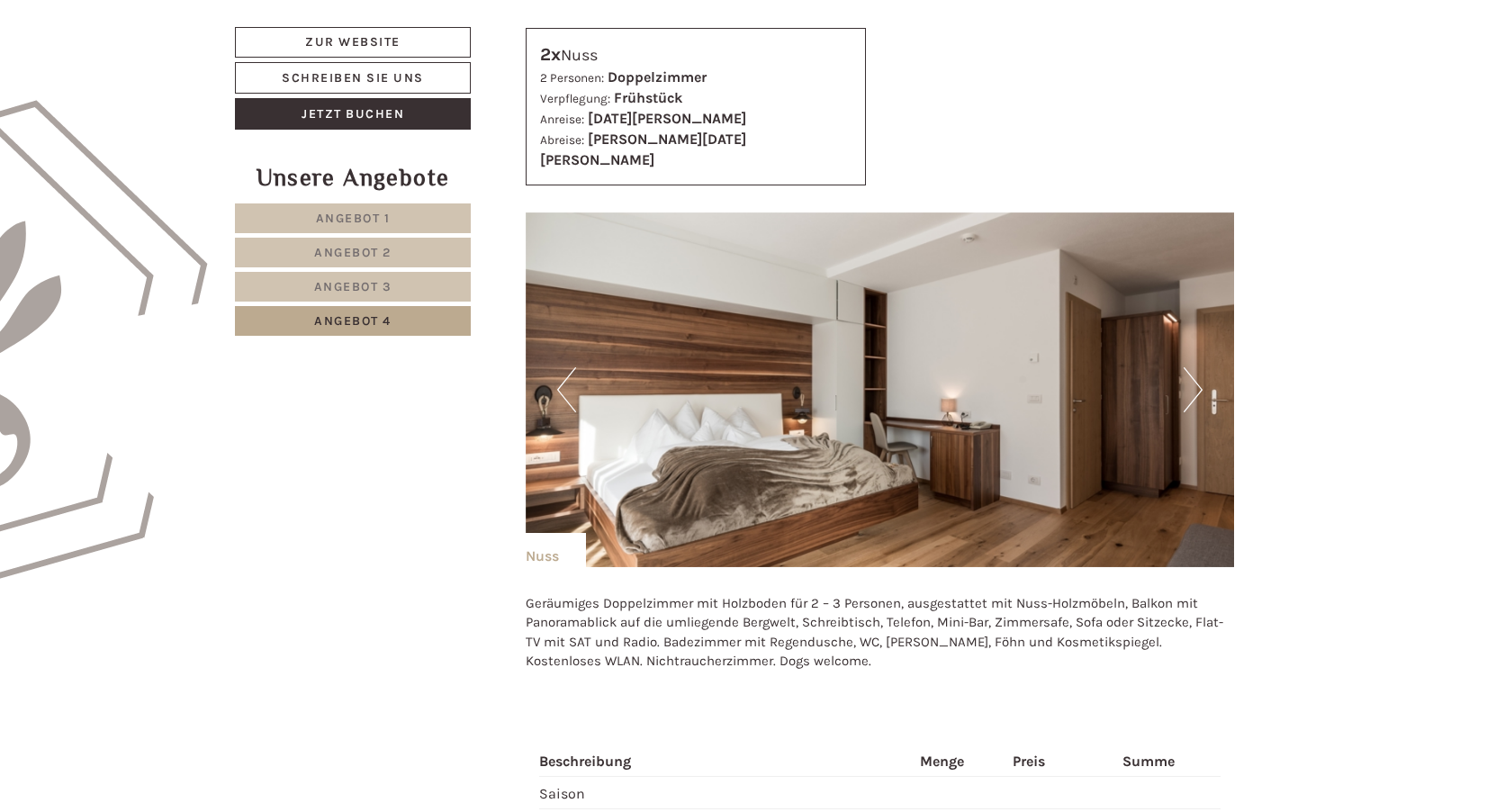
click at [1192, 367] on button "Next" at bounding box center [1193, 390] width 19 height 45
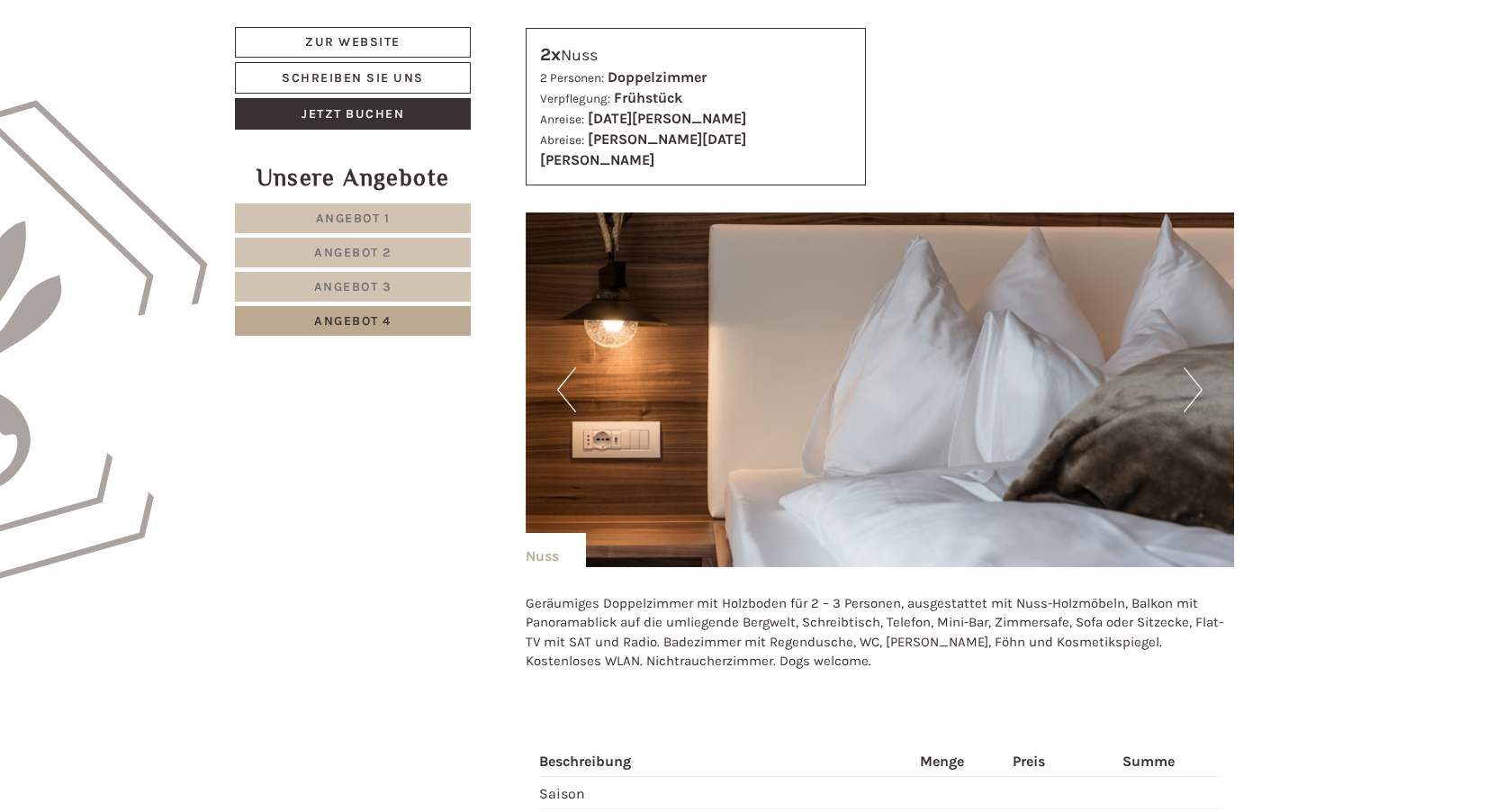
click at [1192, 367] on button "Next" at bounding box center [1193, 390] width 19 height 45
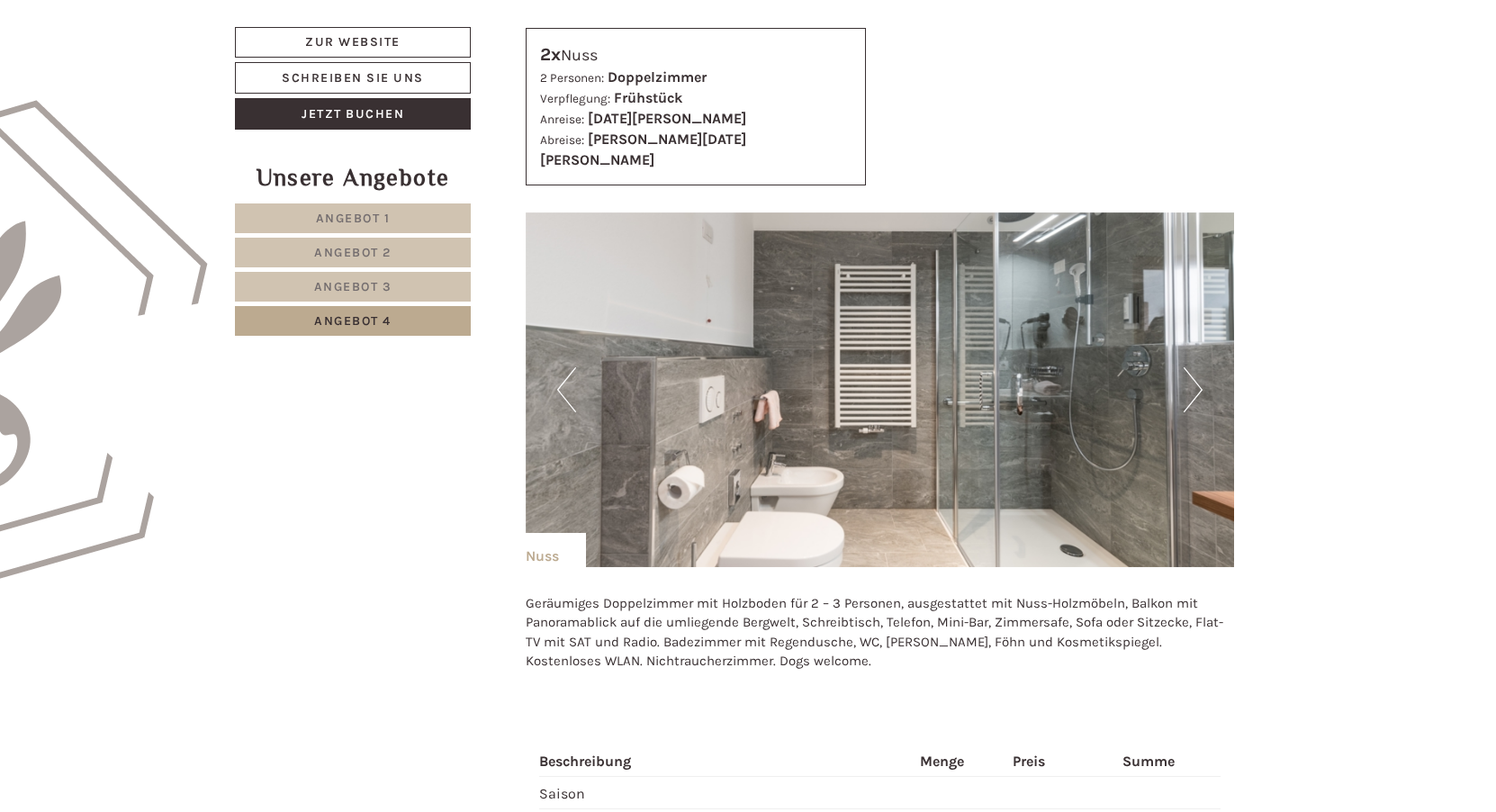
click at [1192, 367] on button "Next" at bounding box center [1193, 390] width 19 height 45
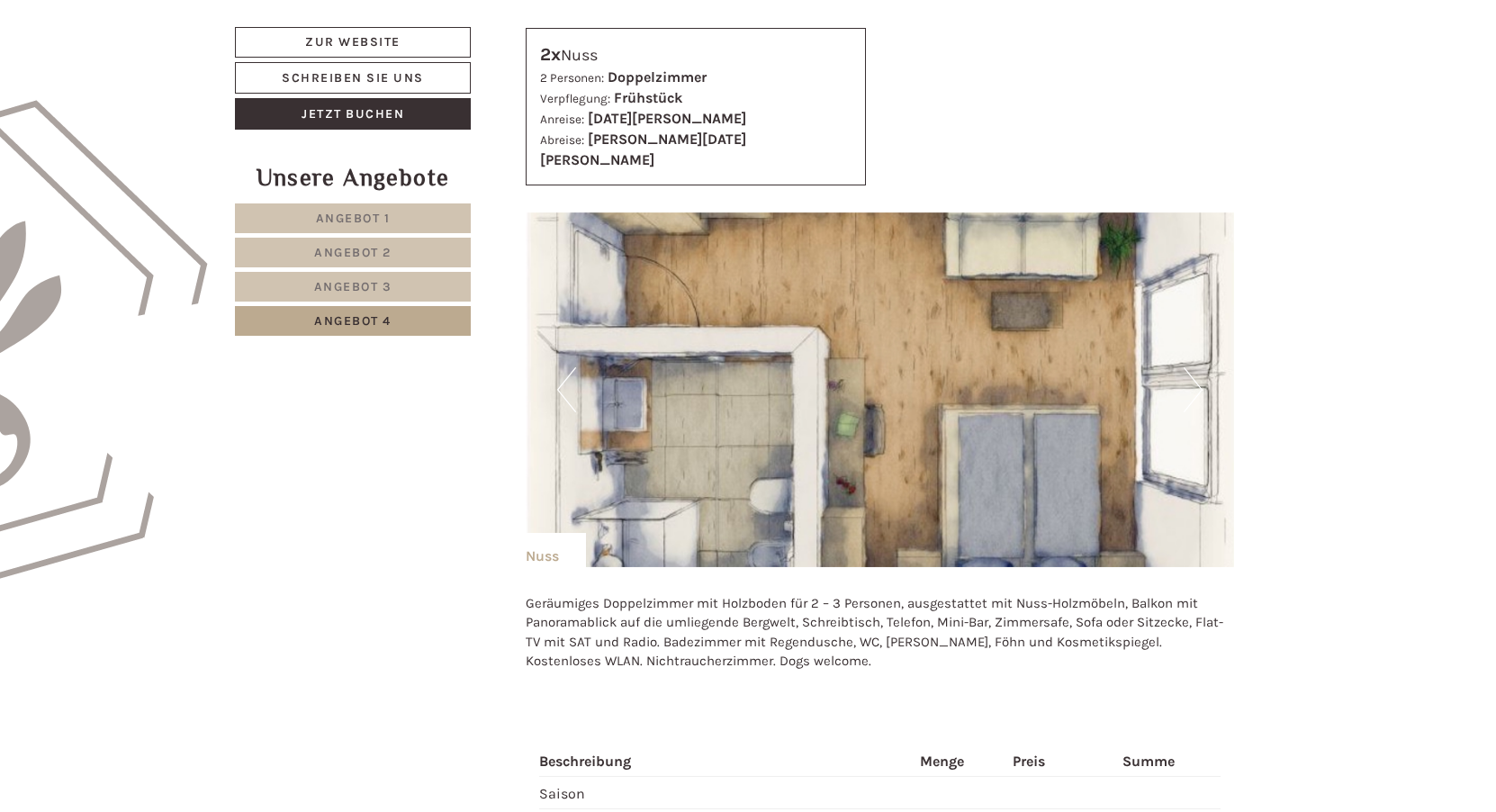
click at [1192, 367] on button "Next" at bounding box center [1193, 390] width 19 height 45
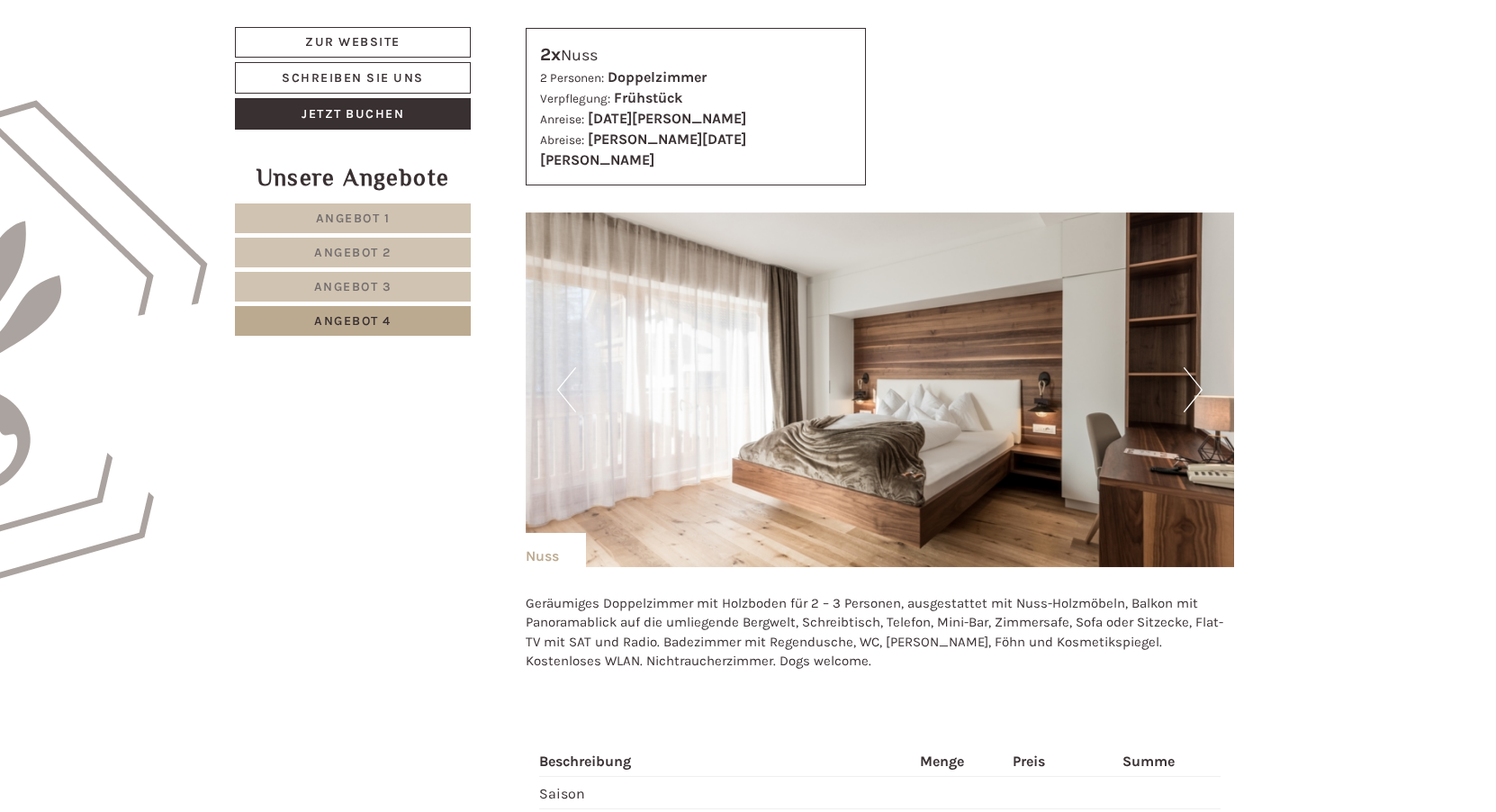
click at [568, 367] on button "Previous" at bounding box center [566, 390] width 19 height 45
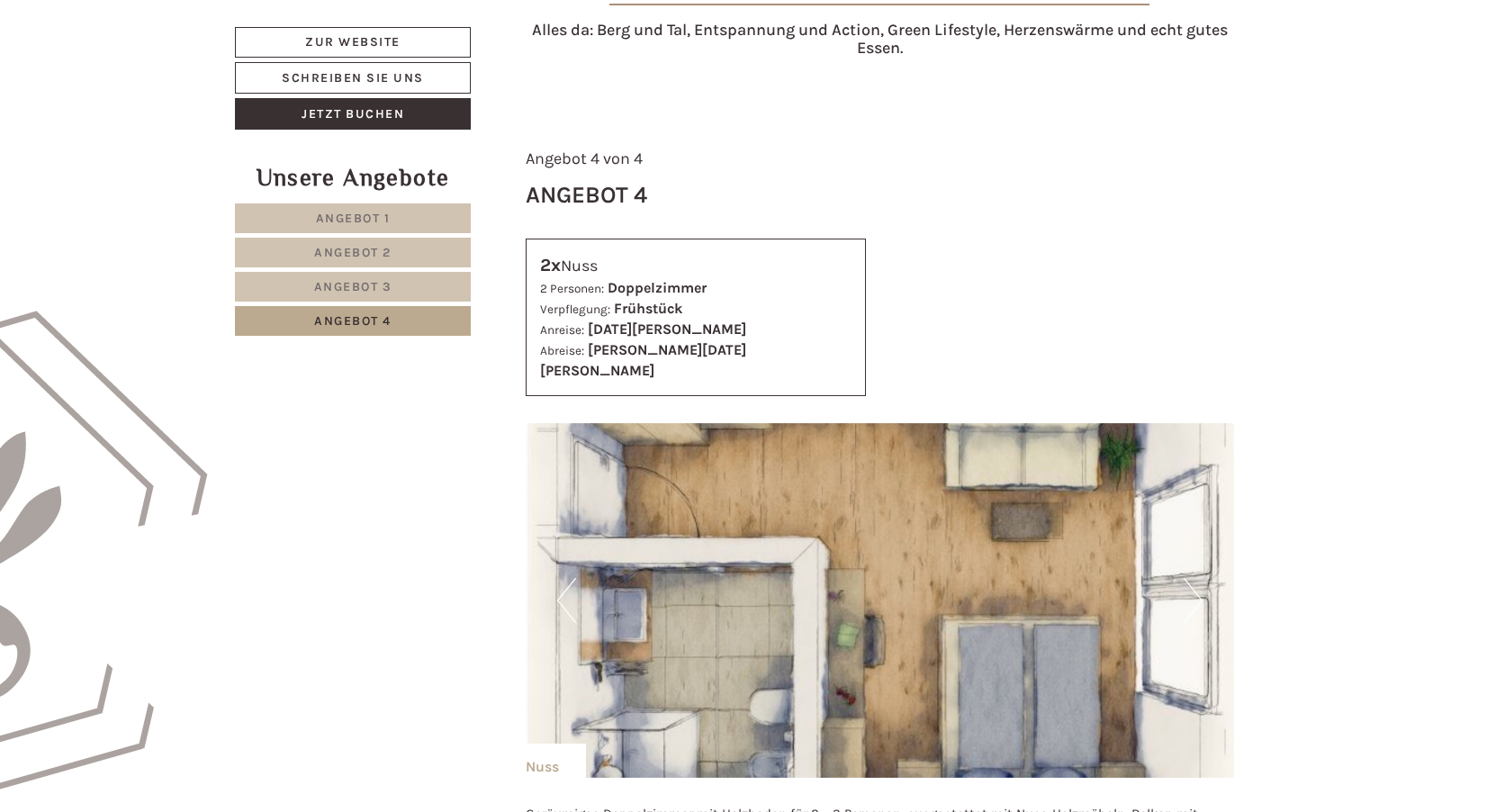
scroll to position [702, 0]
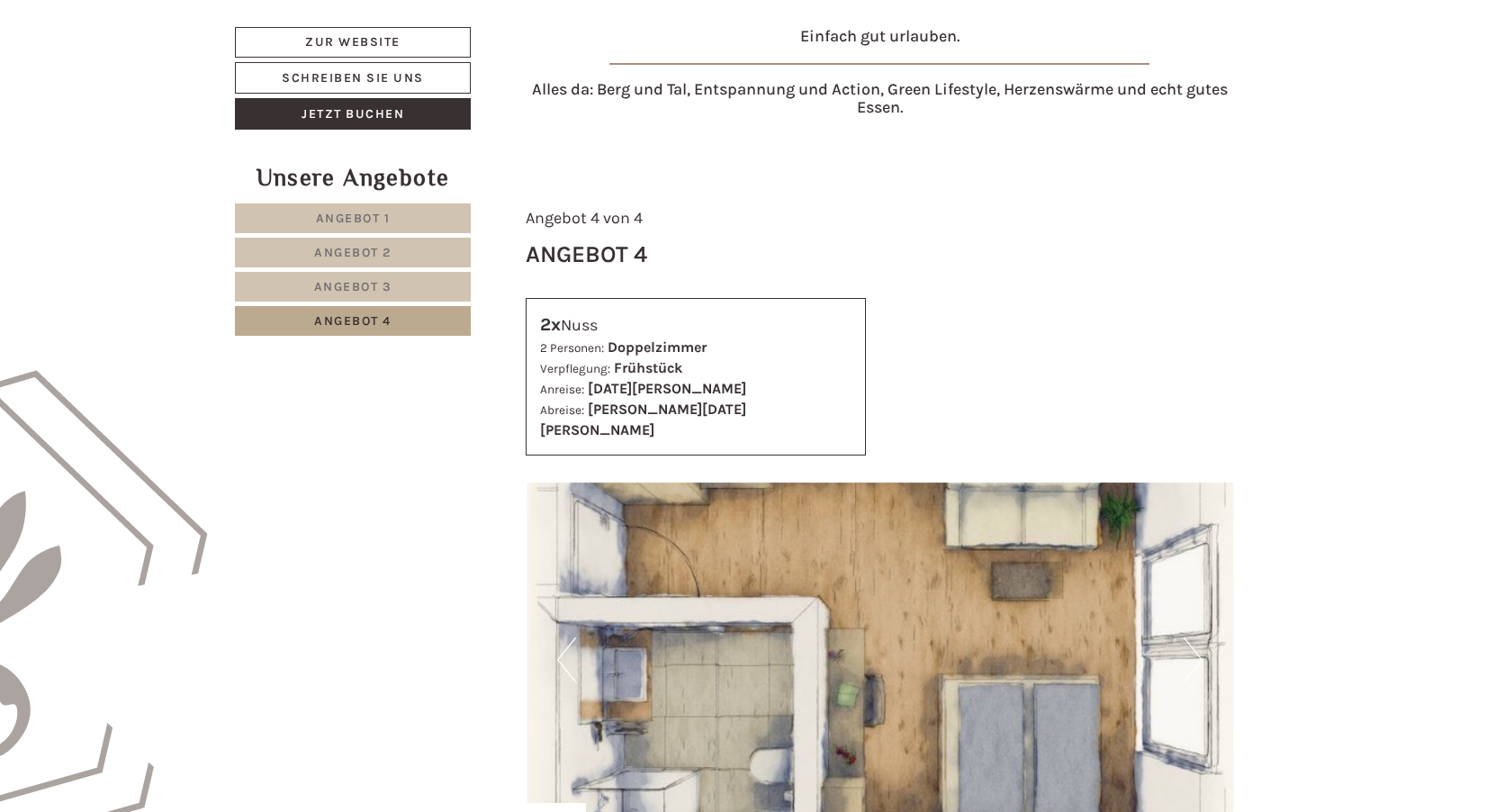
click at [354, 284] on span "Angebot 3" at bounding box center [353, 287] width 78 height 15
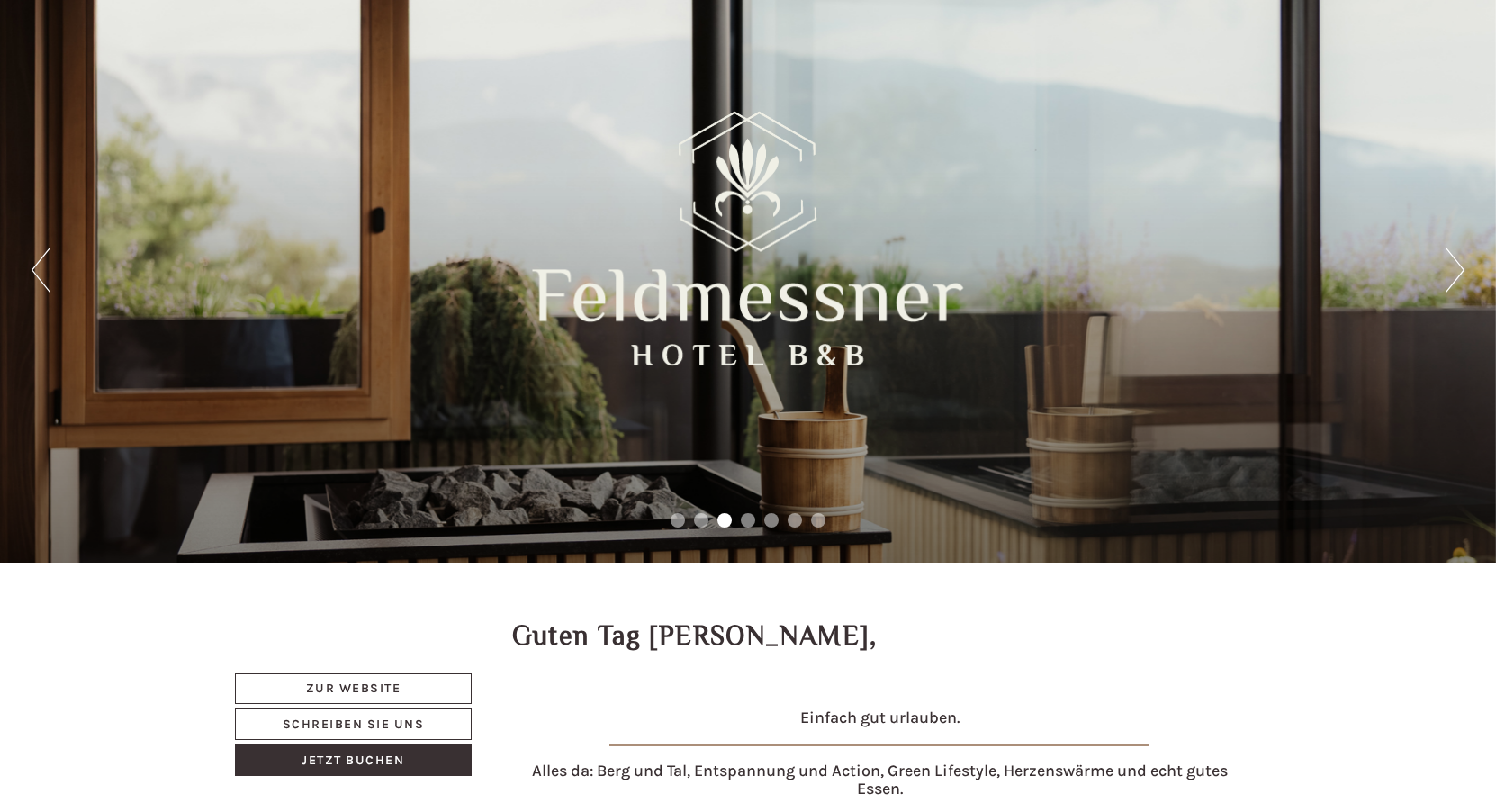
scroll to position [0, 0]
